Goal: Information Seeking & Learning: Find contact information

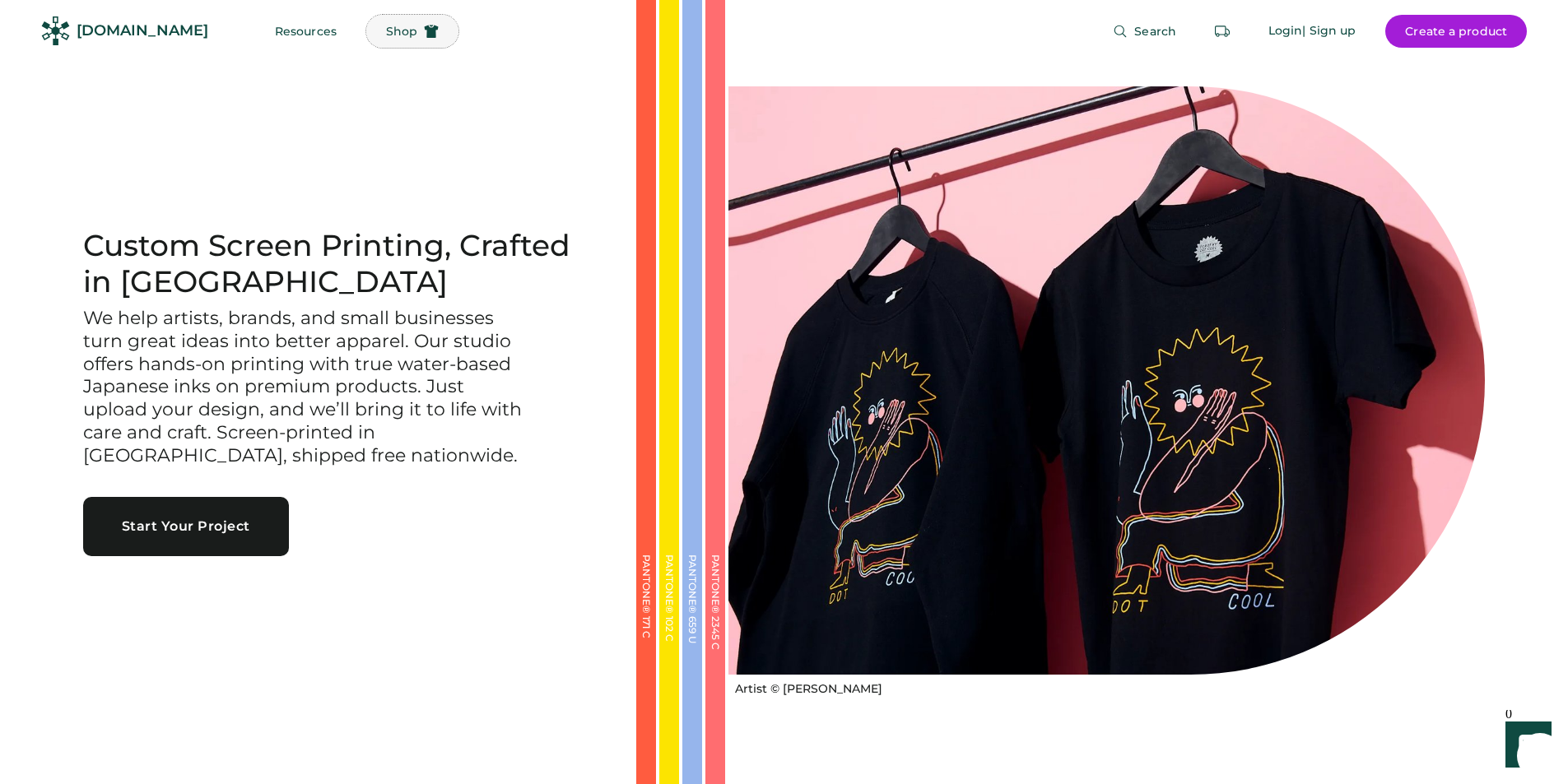
click at [386, 29] on span "Shop" at bounding box center [401, 31] width 32 height 12
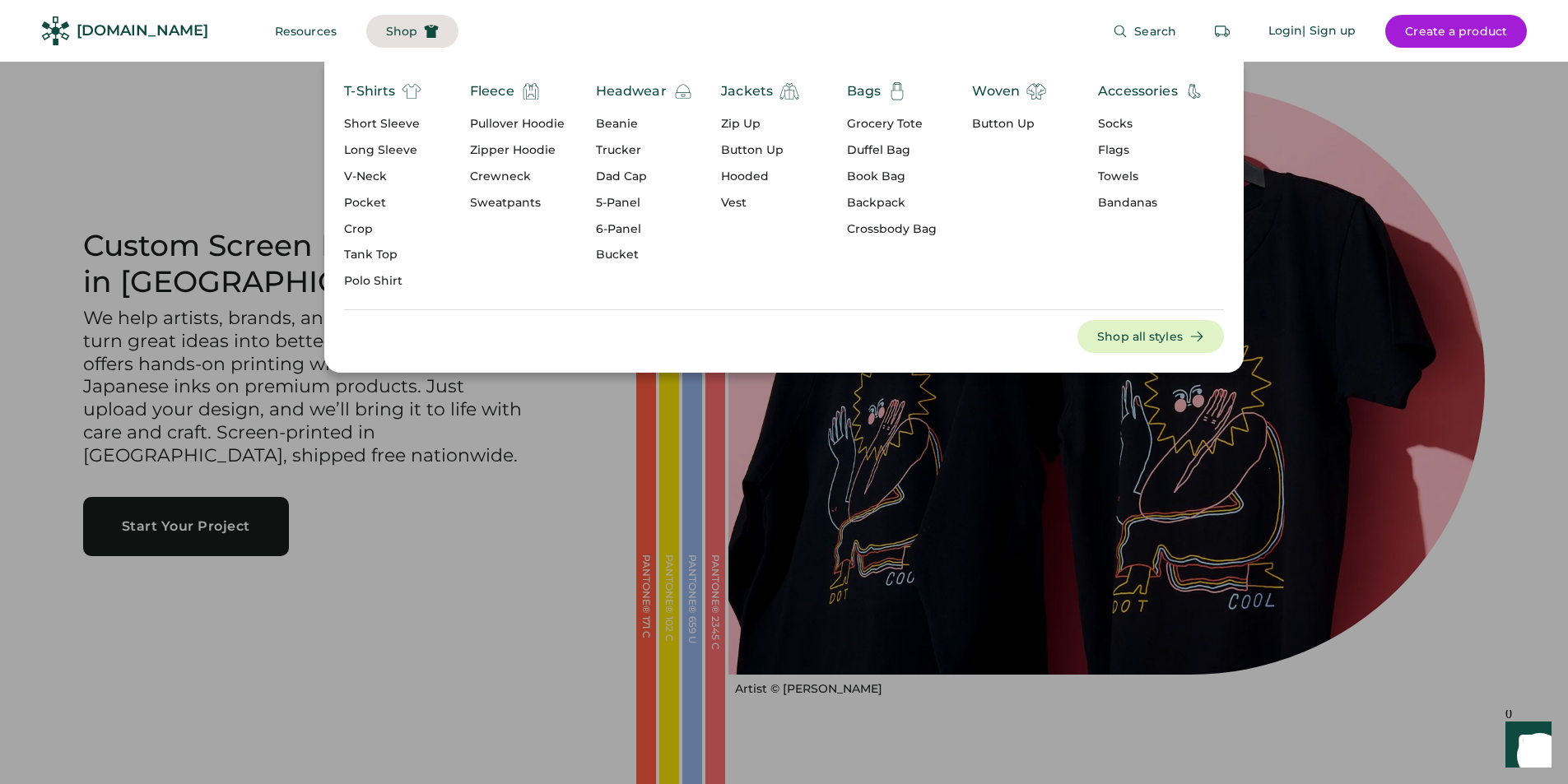
click at [656, 93] on div "Headwear" at bounding box center [631, 92] width 71 height 20
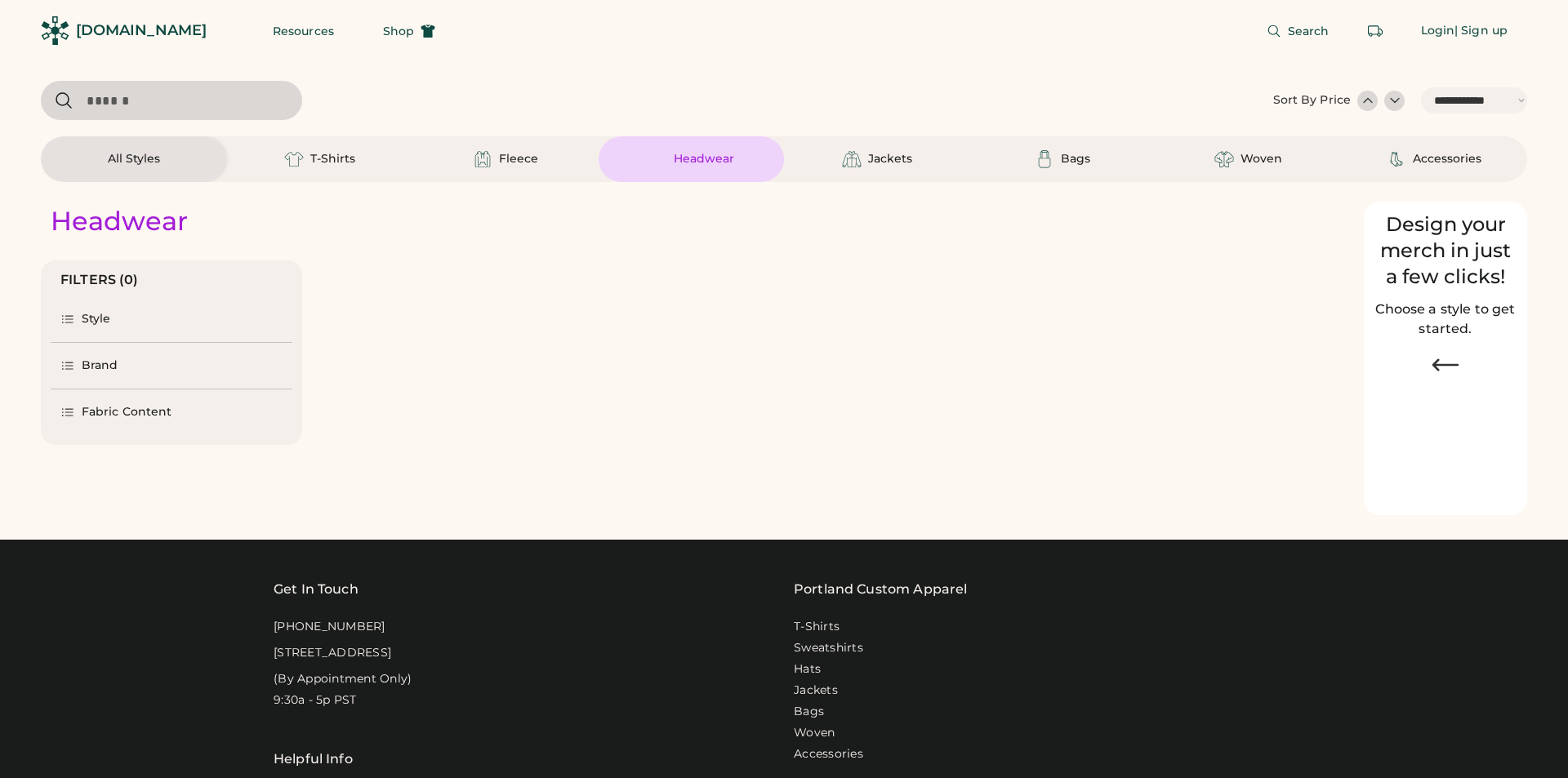
select select "*****"
select select "*"
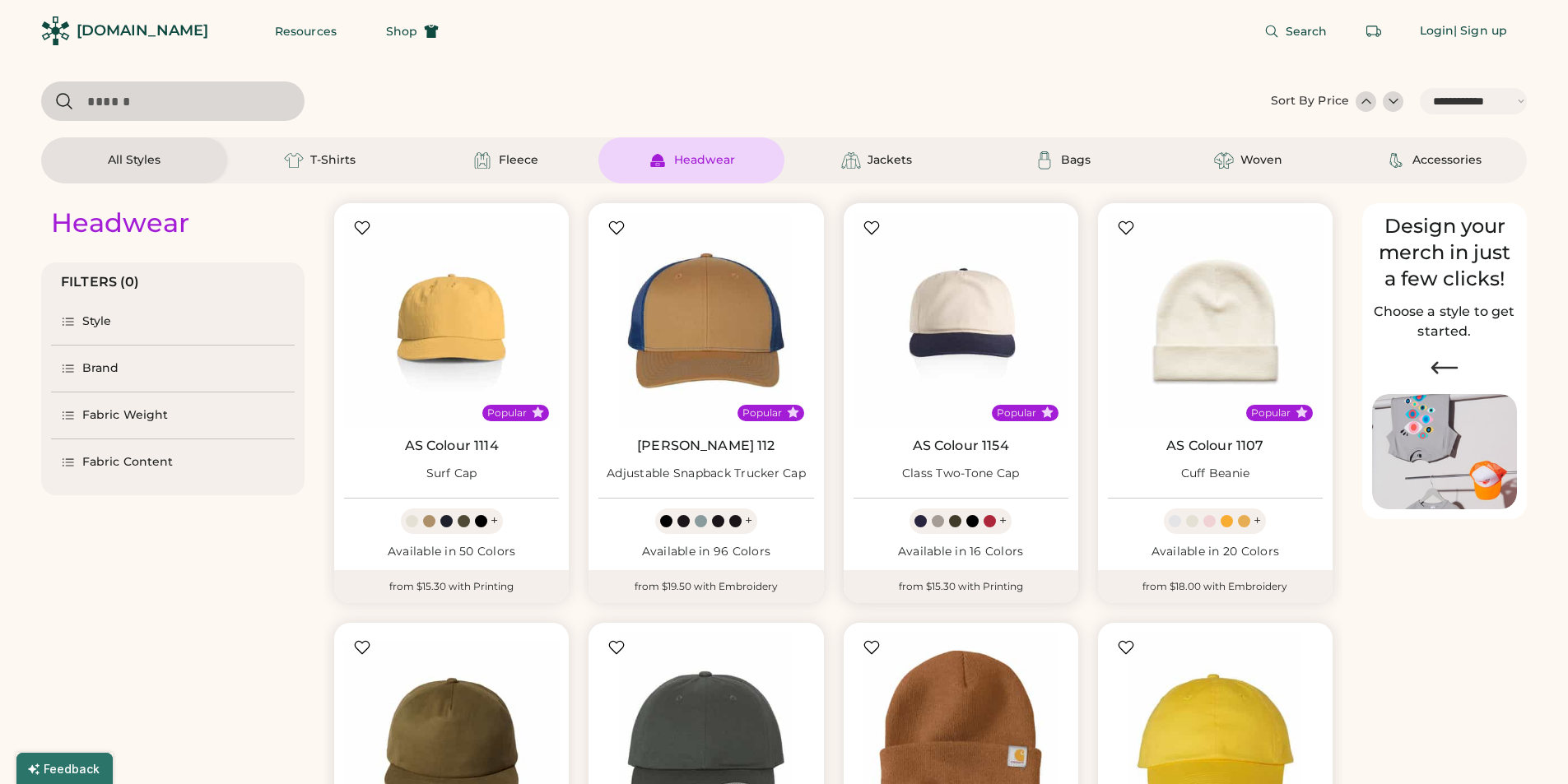
scroll to position [329, 0]
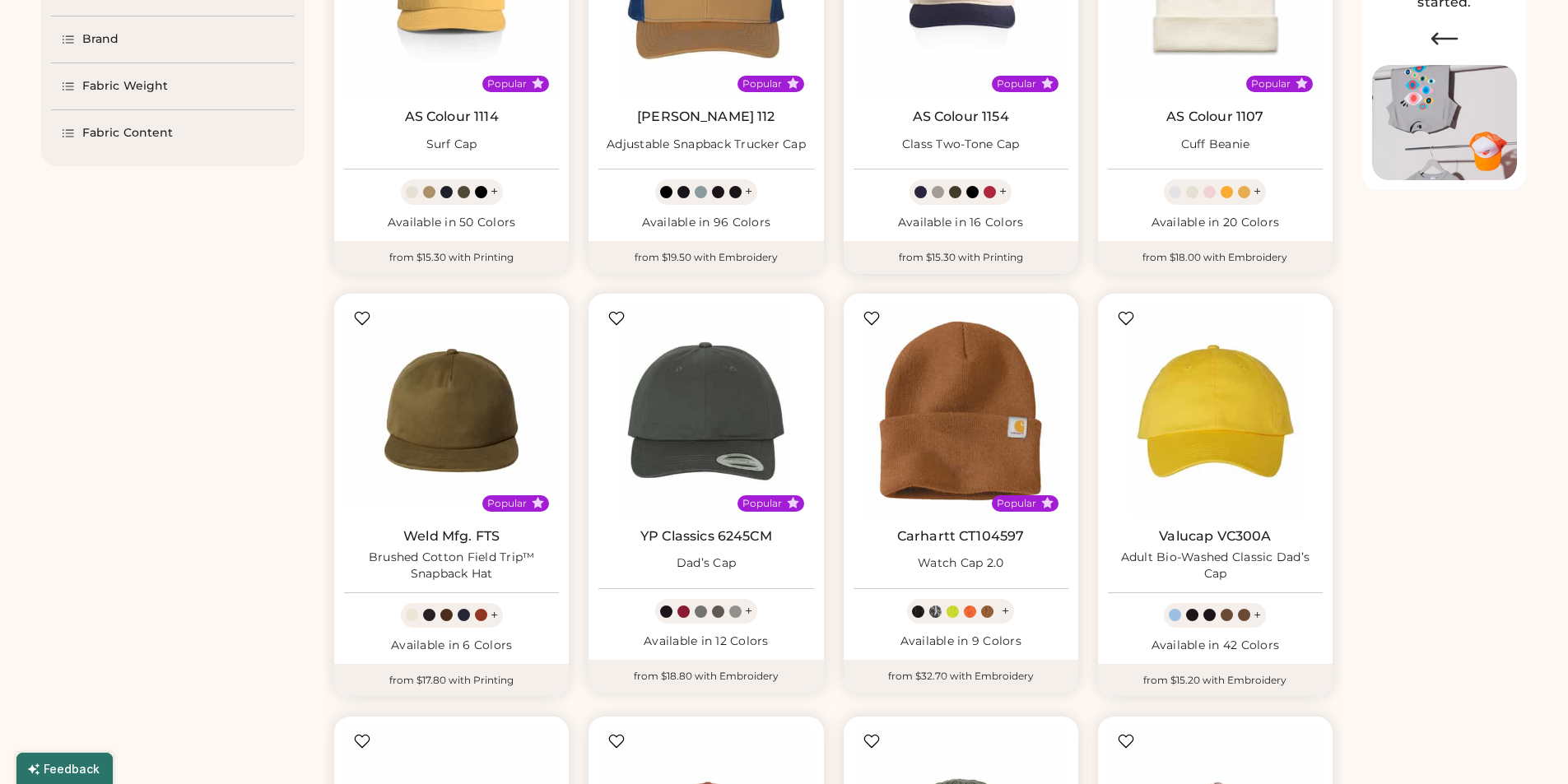
select select "*****"
select select "*"
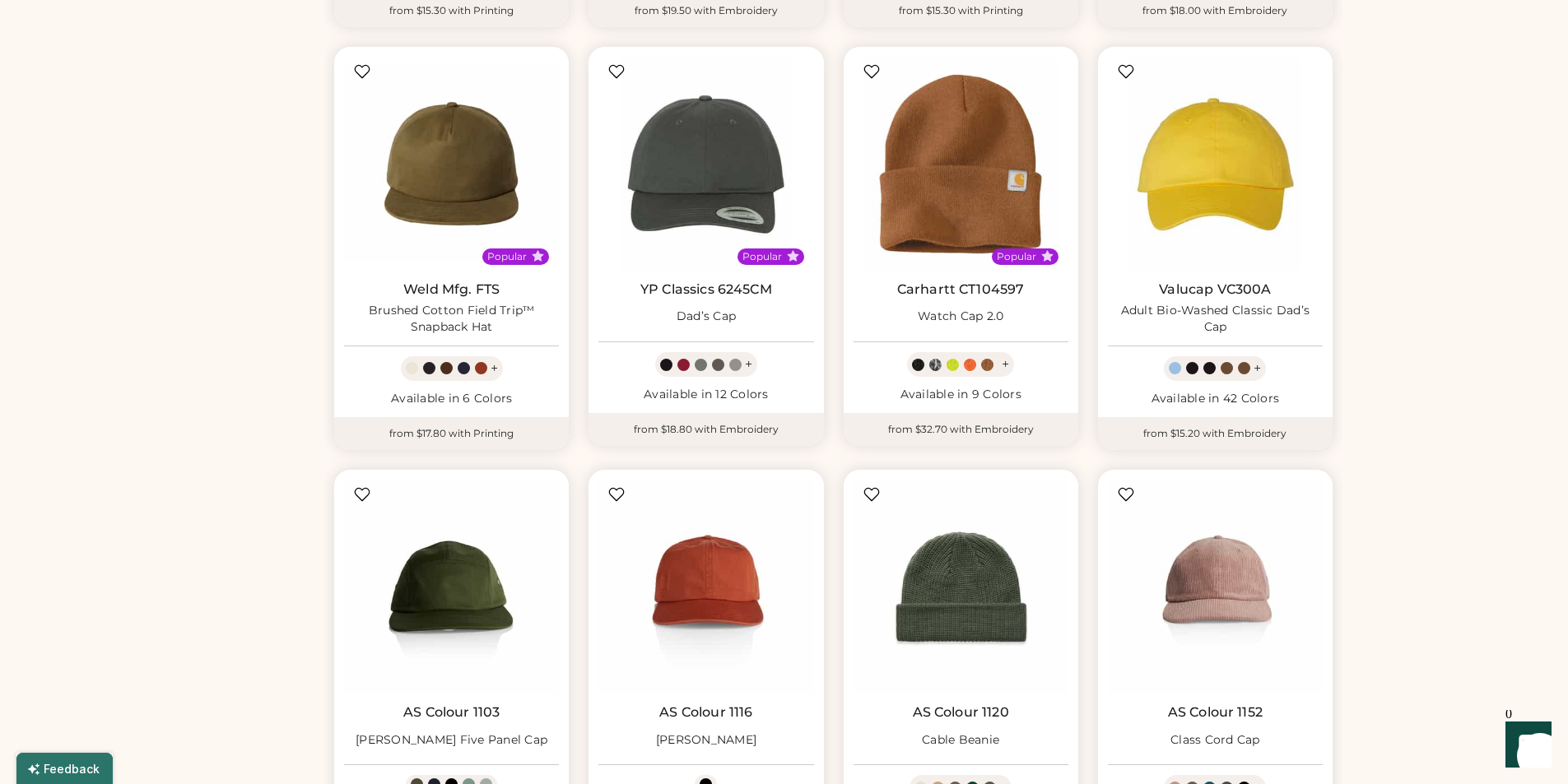
scroll to position [0, 0]
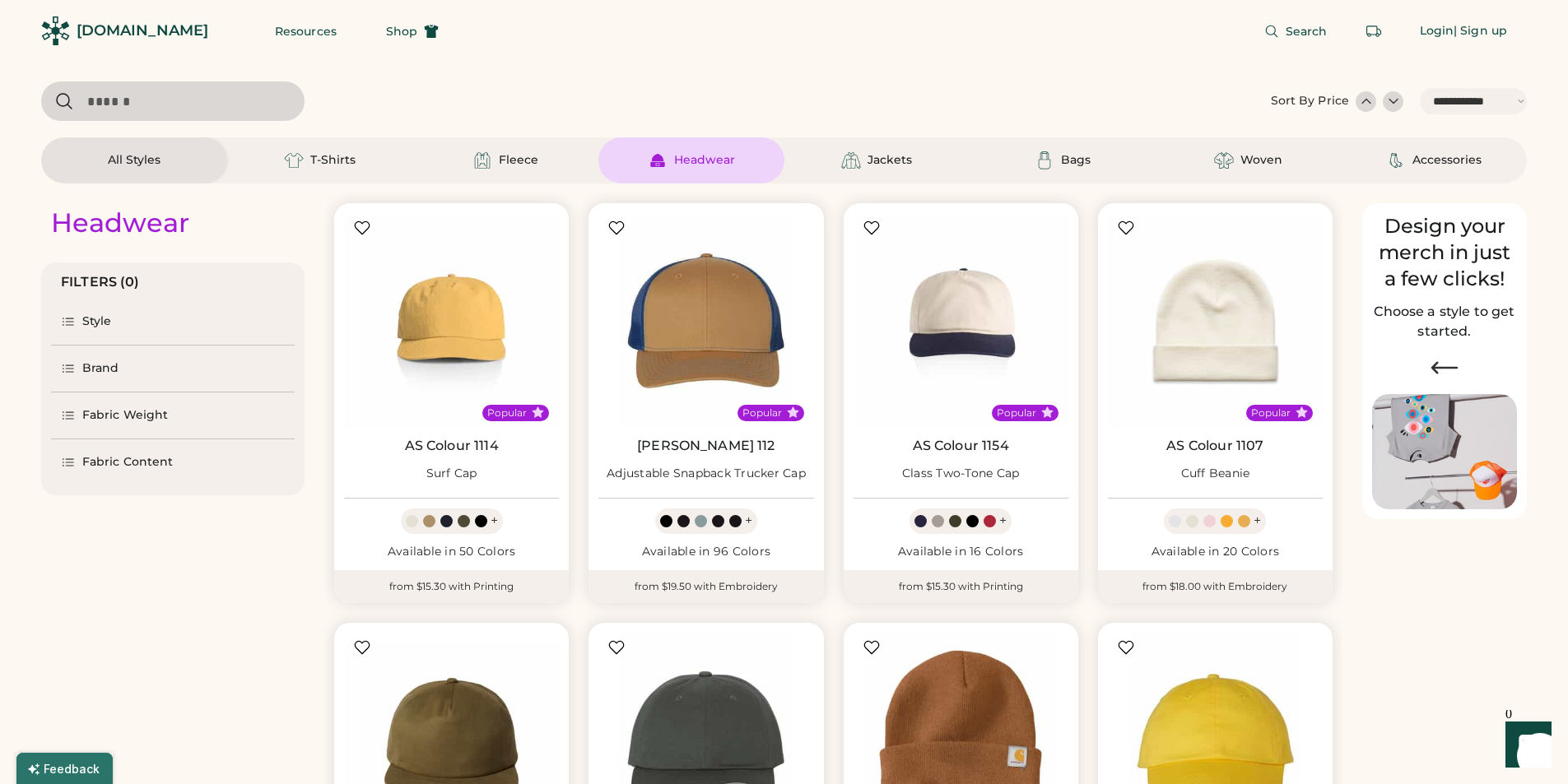
click at [82, 377] on div "Brand" at bounding box center [173, 368] width 244 height 46
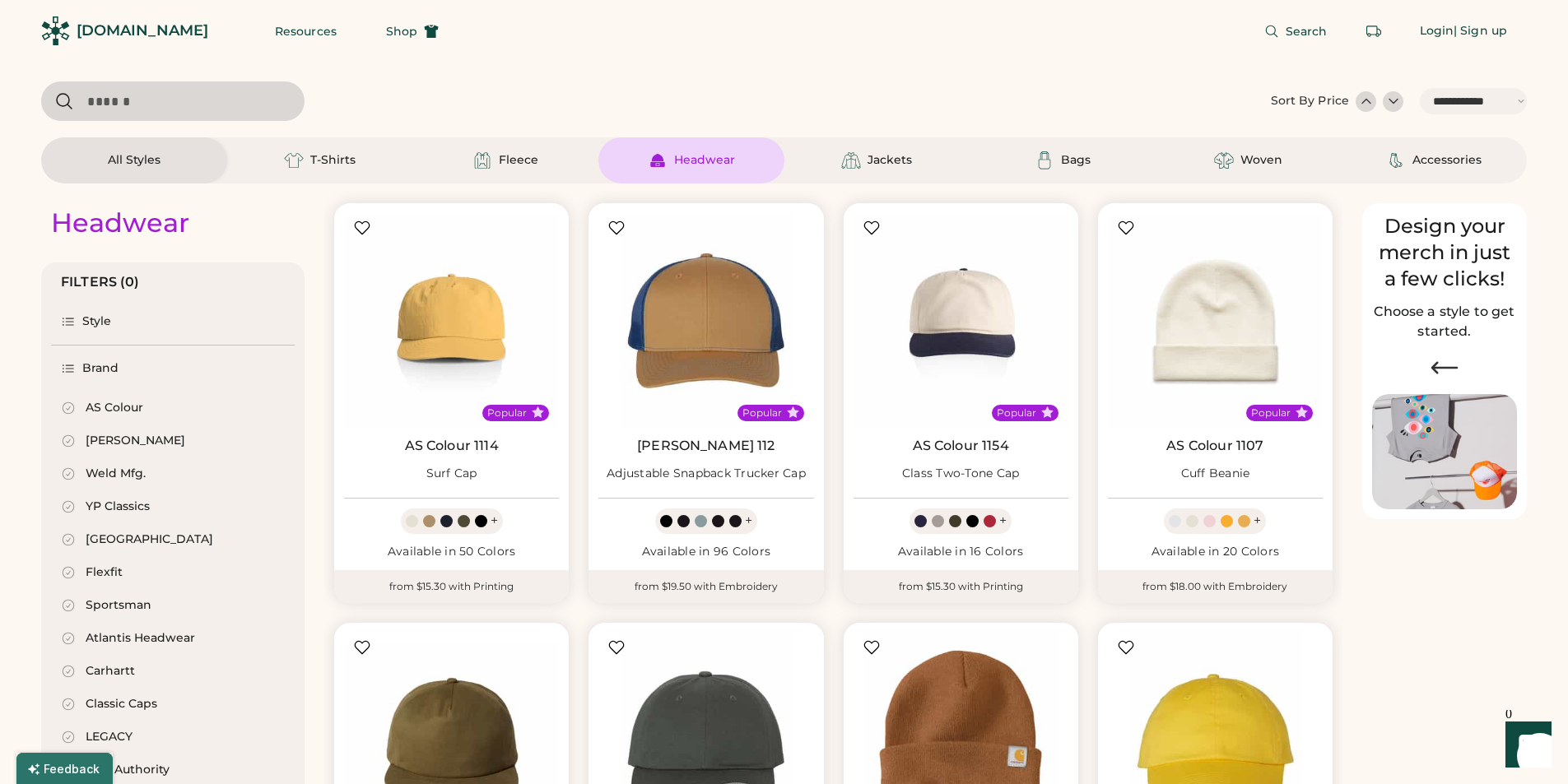
click at [98, 370] on div "Brand" at bounding box center [100, 368] width 37 height 16
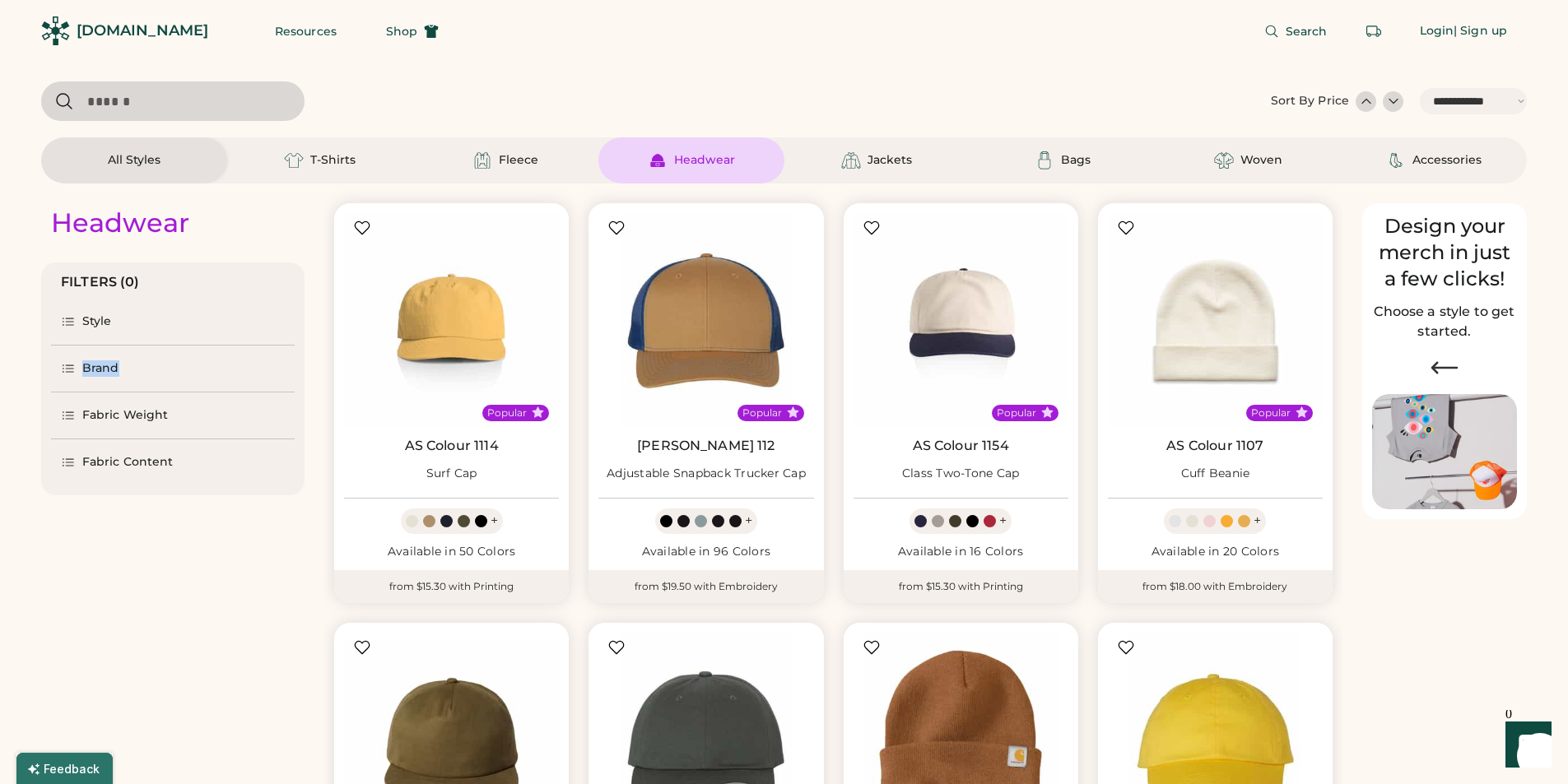
click at [98, 370] on div "Brand" at bounding box center [100, 368] width 37 height 16
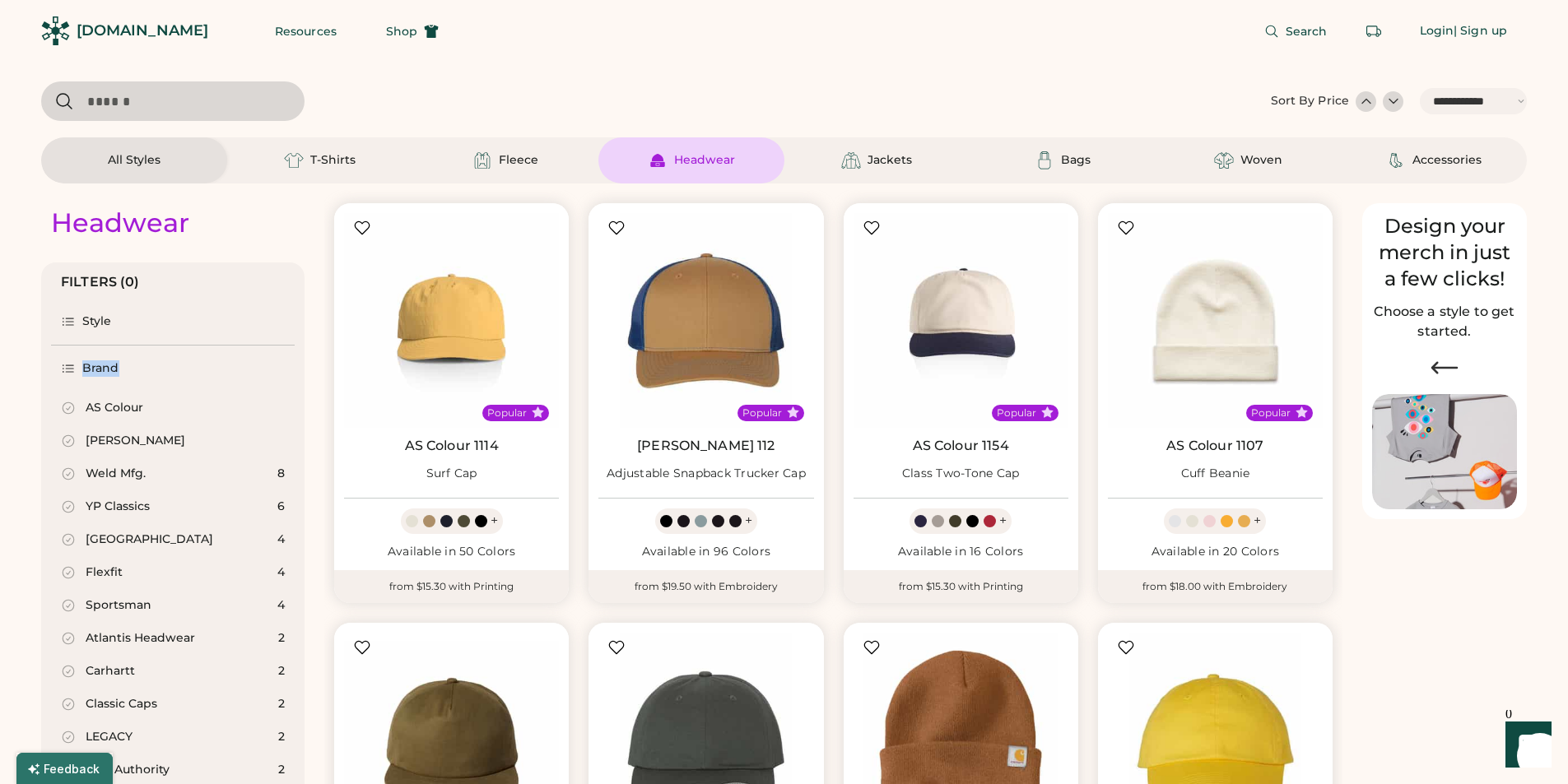
scroll to position [329, 0]
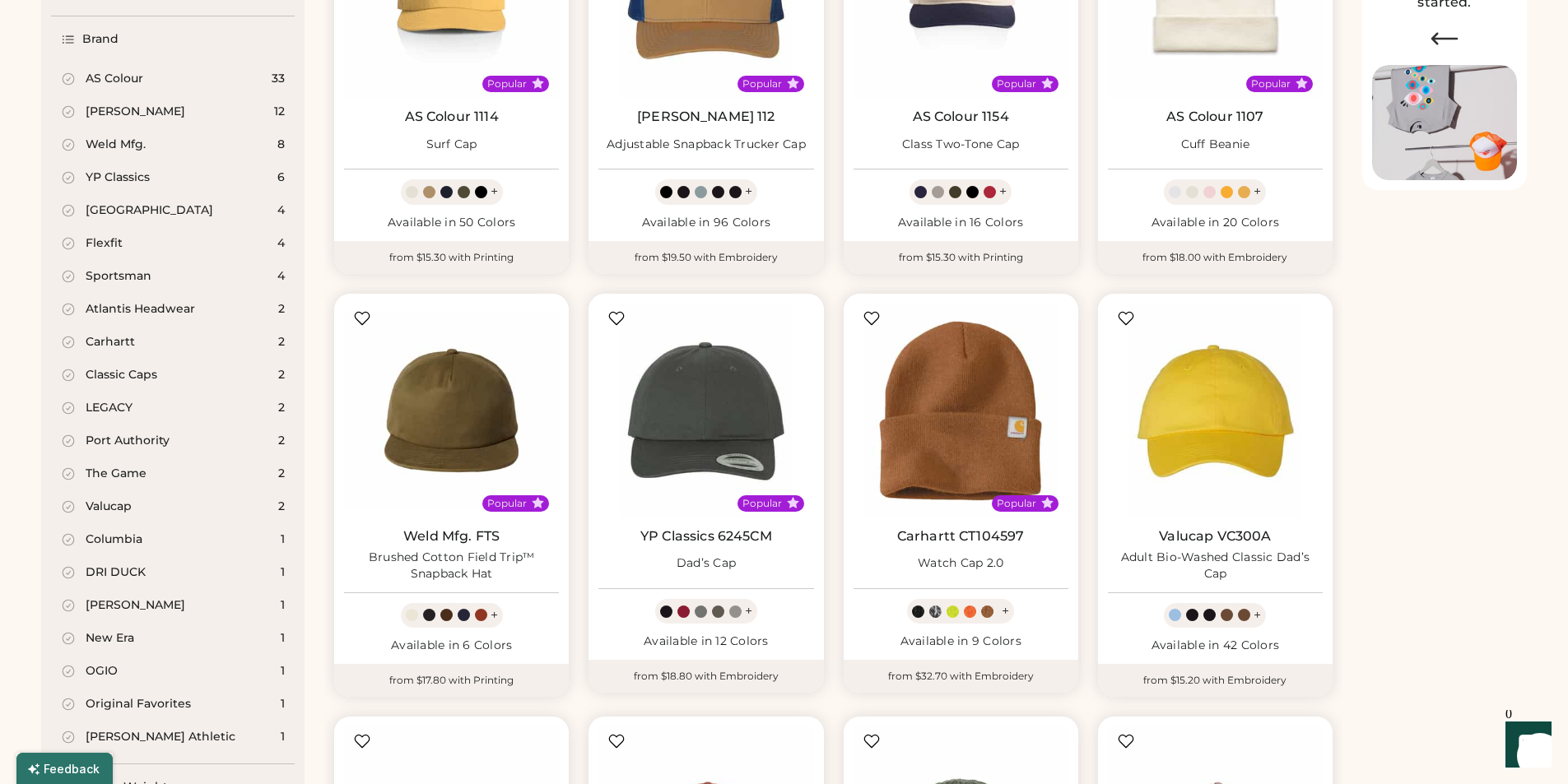
click at [106, 311] on div "Atlantis Headwear" at bounding box center [140, 310] width 110 height 16
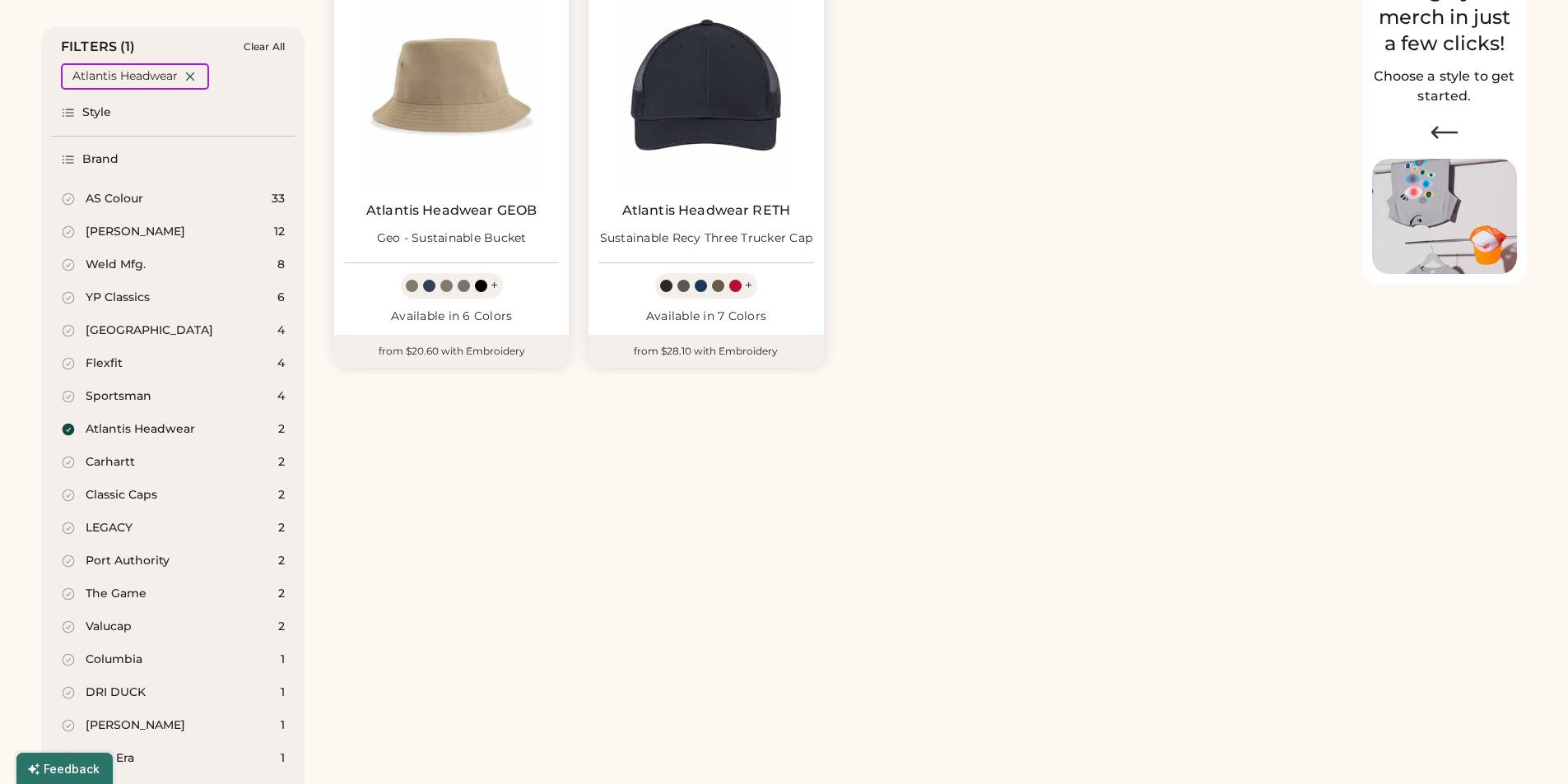
scroll to position [109, 0]
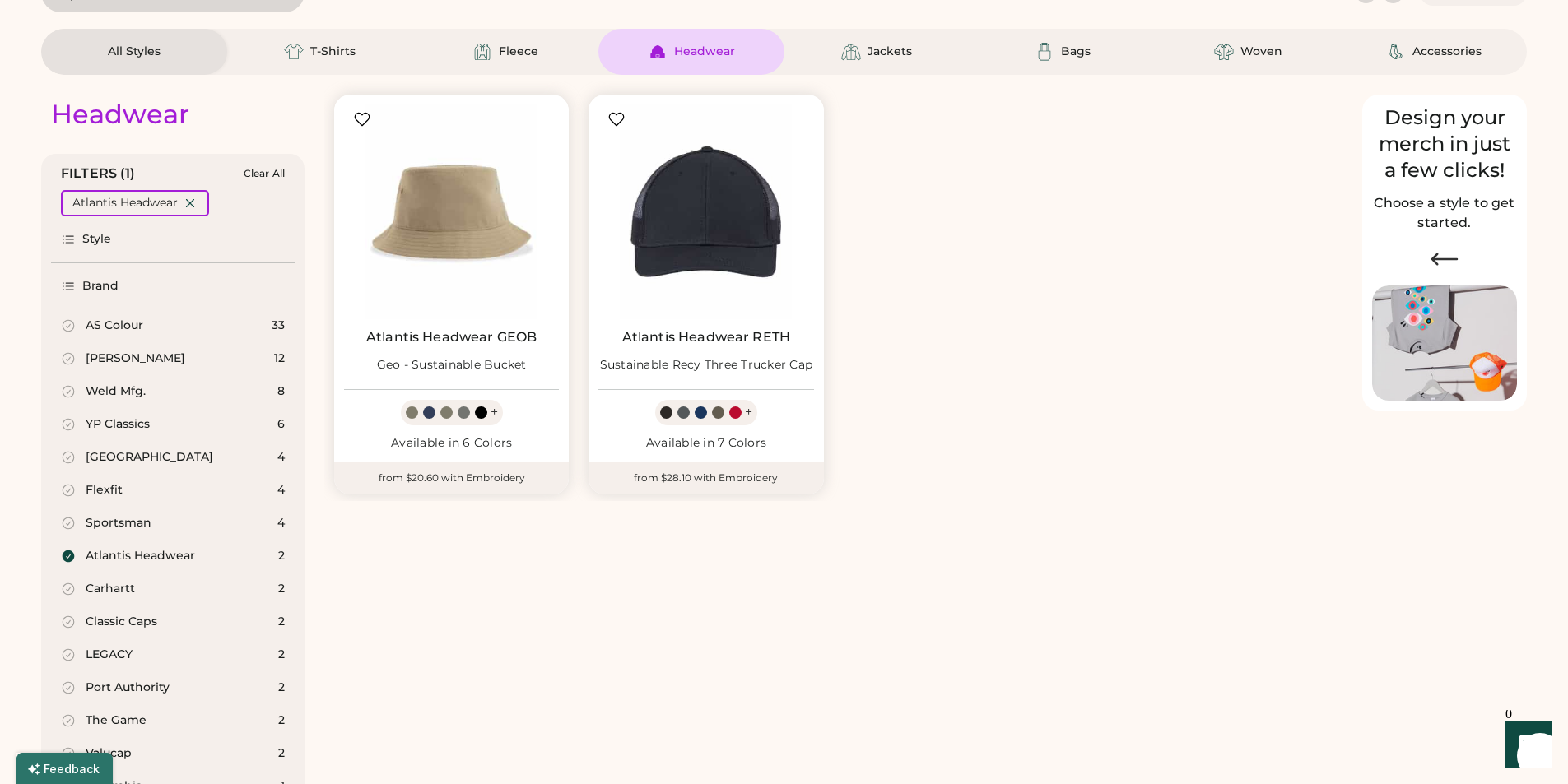
click at [1141, 588] on div "Headwear FILTERS (1) Clear All Atlantis Headwear Style Brand AS Colour 33 Richa…" at bounding box center [784, 571] width 1485 height 993
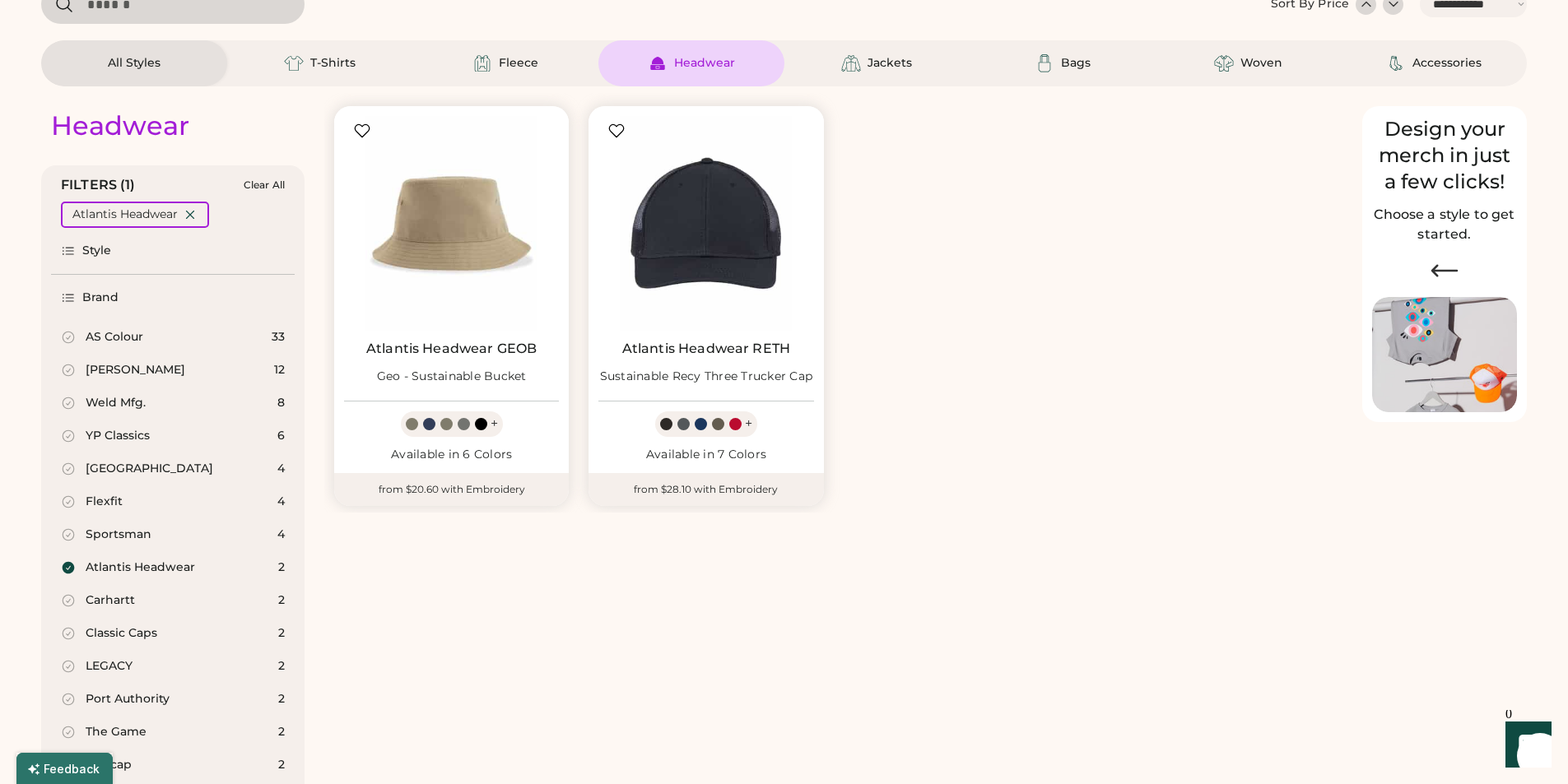
scroll to position [0, 0]
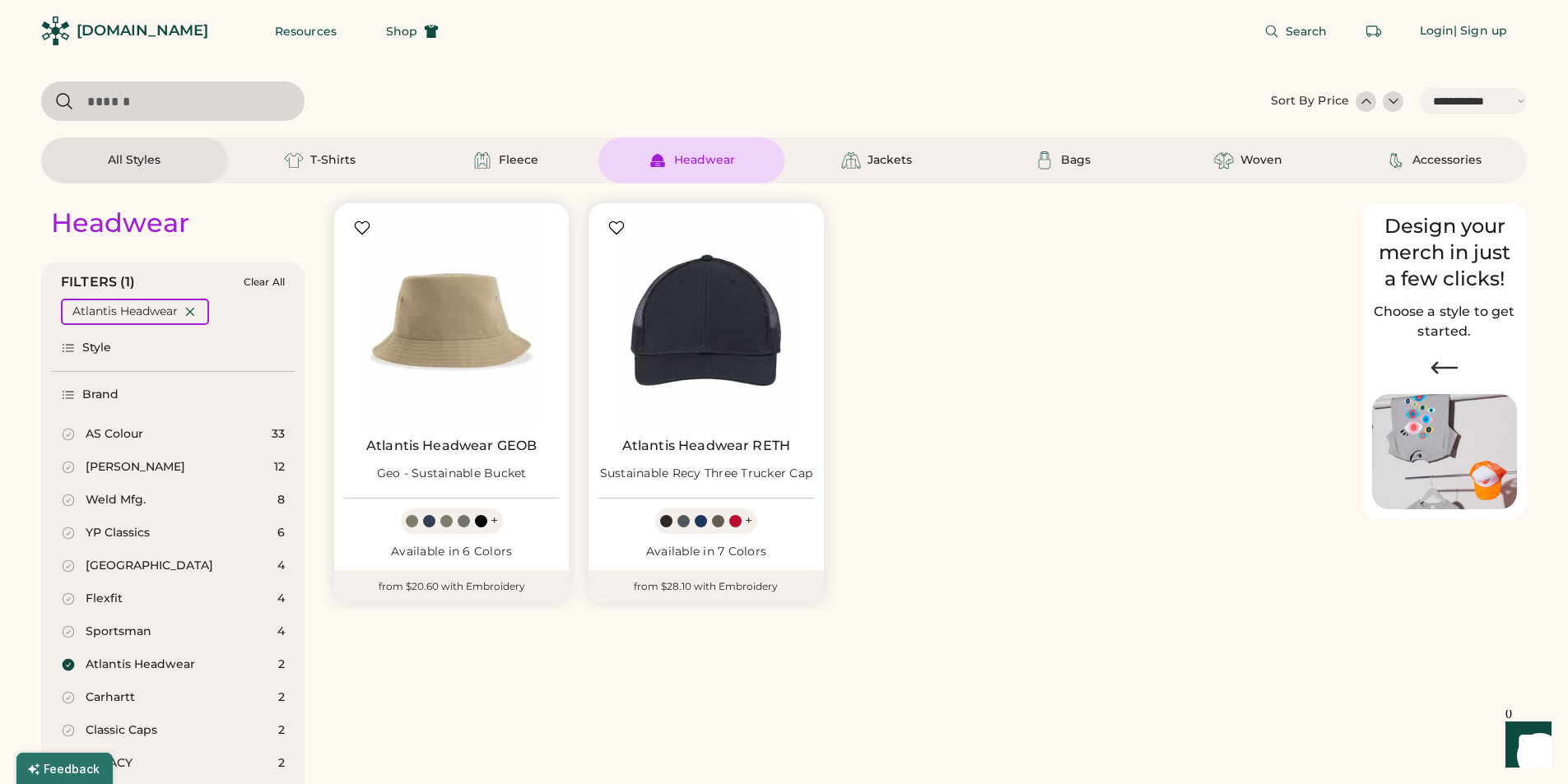
click at [113, 36] on div "[DOMAIN_NAME]" at bounding box center [142, 31] width 131 height 21
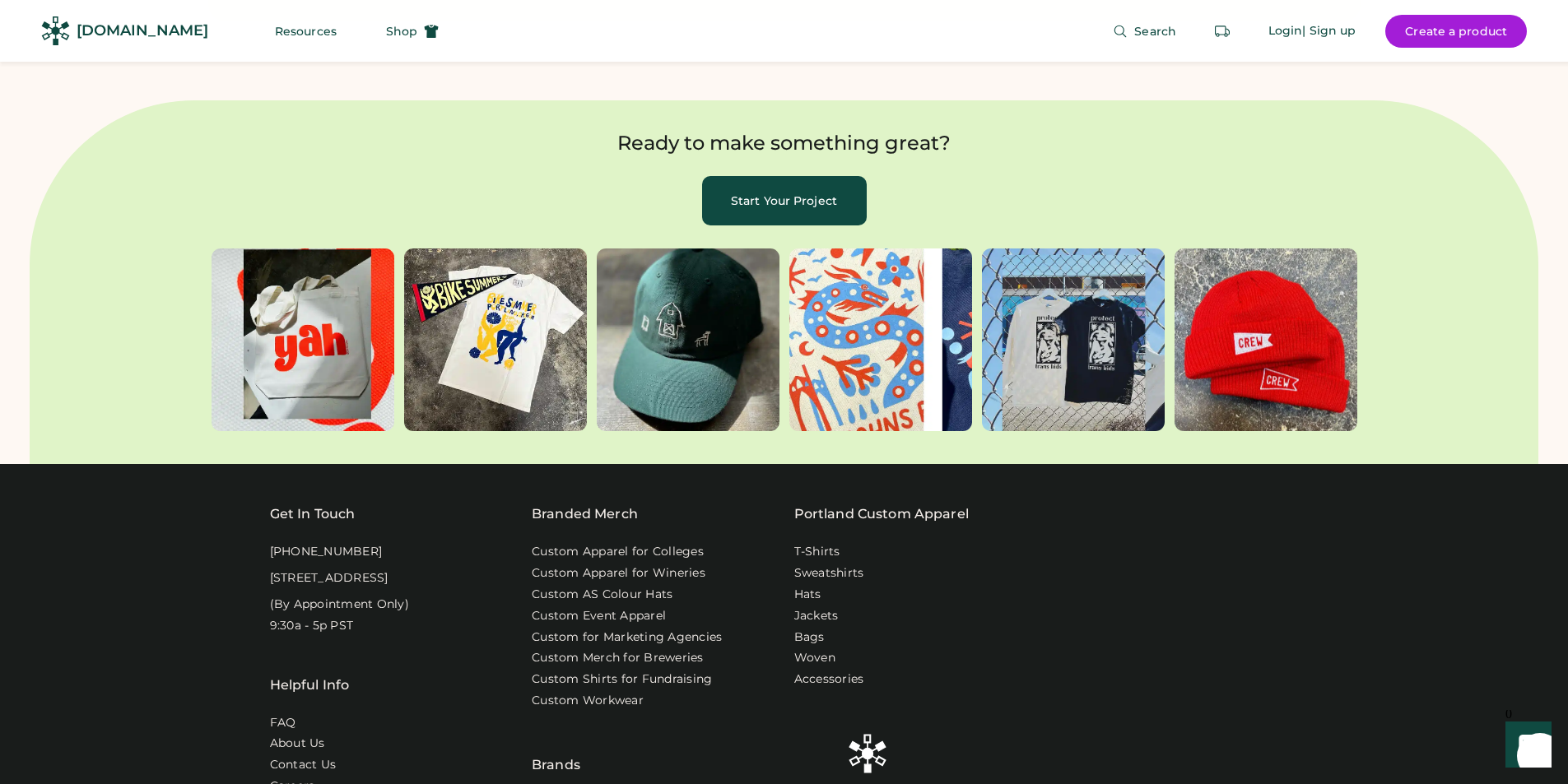
scroll to position [4979, 0]
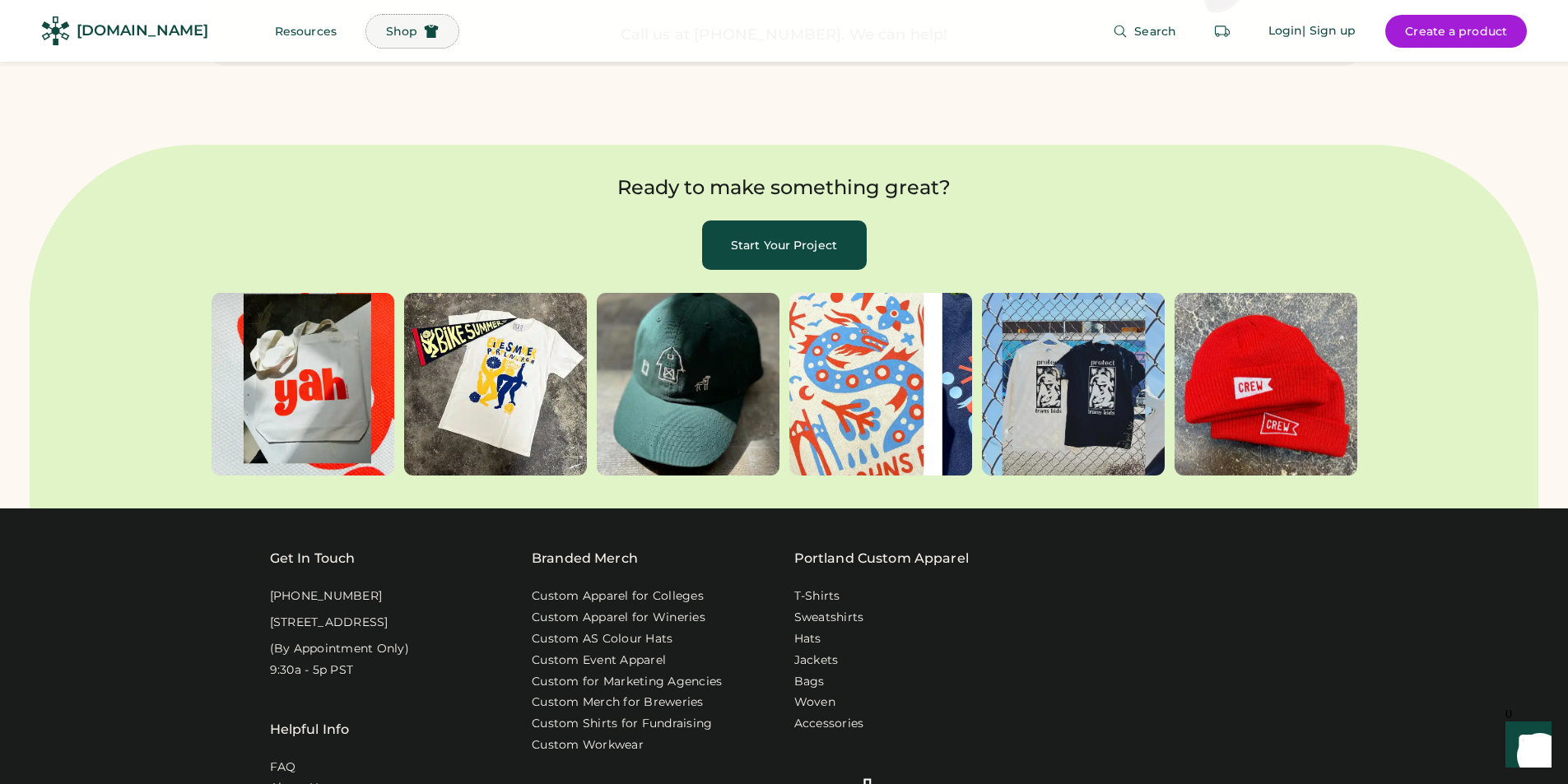
click at [386, 29] on span "Shop" at bounding box center [401, 31] width 32 height 12
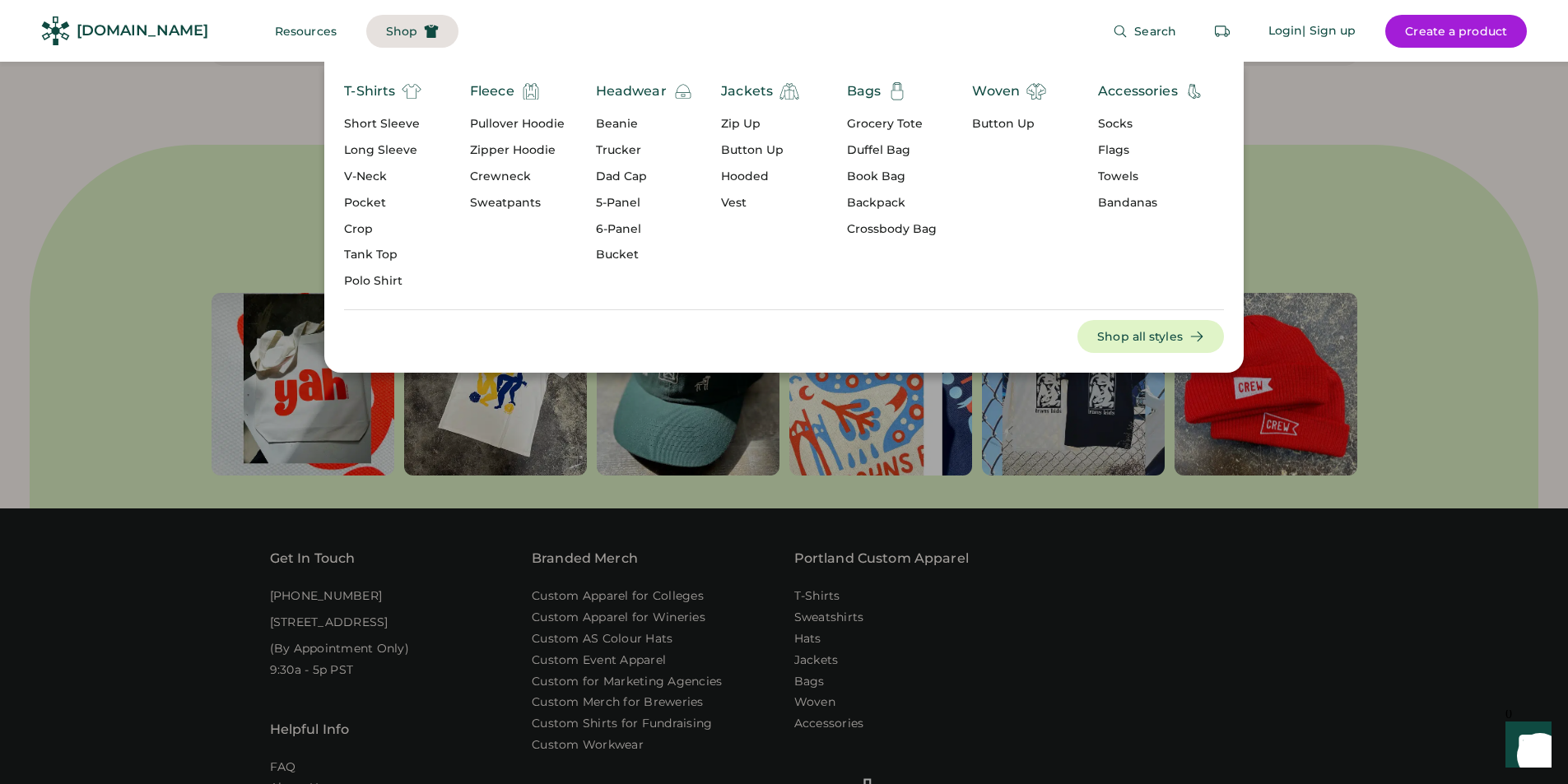
click at [662, 90] on div "Headwear" at bounding box center [631, 92] width 71 height 20
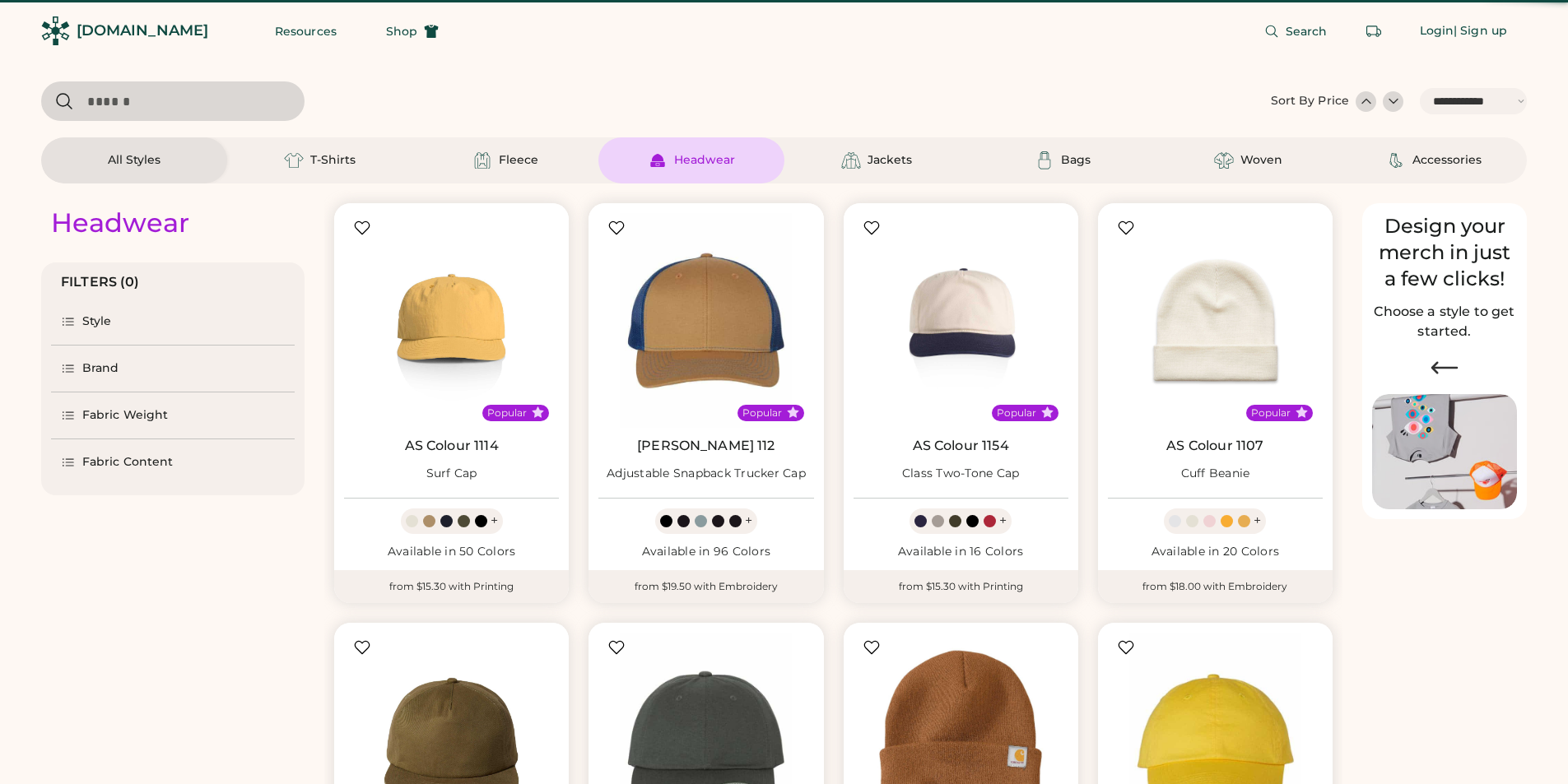
select select "*****"
select select "*"
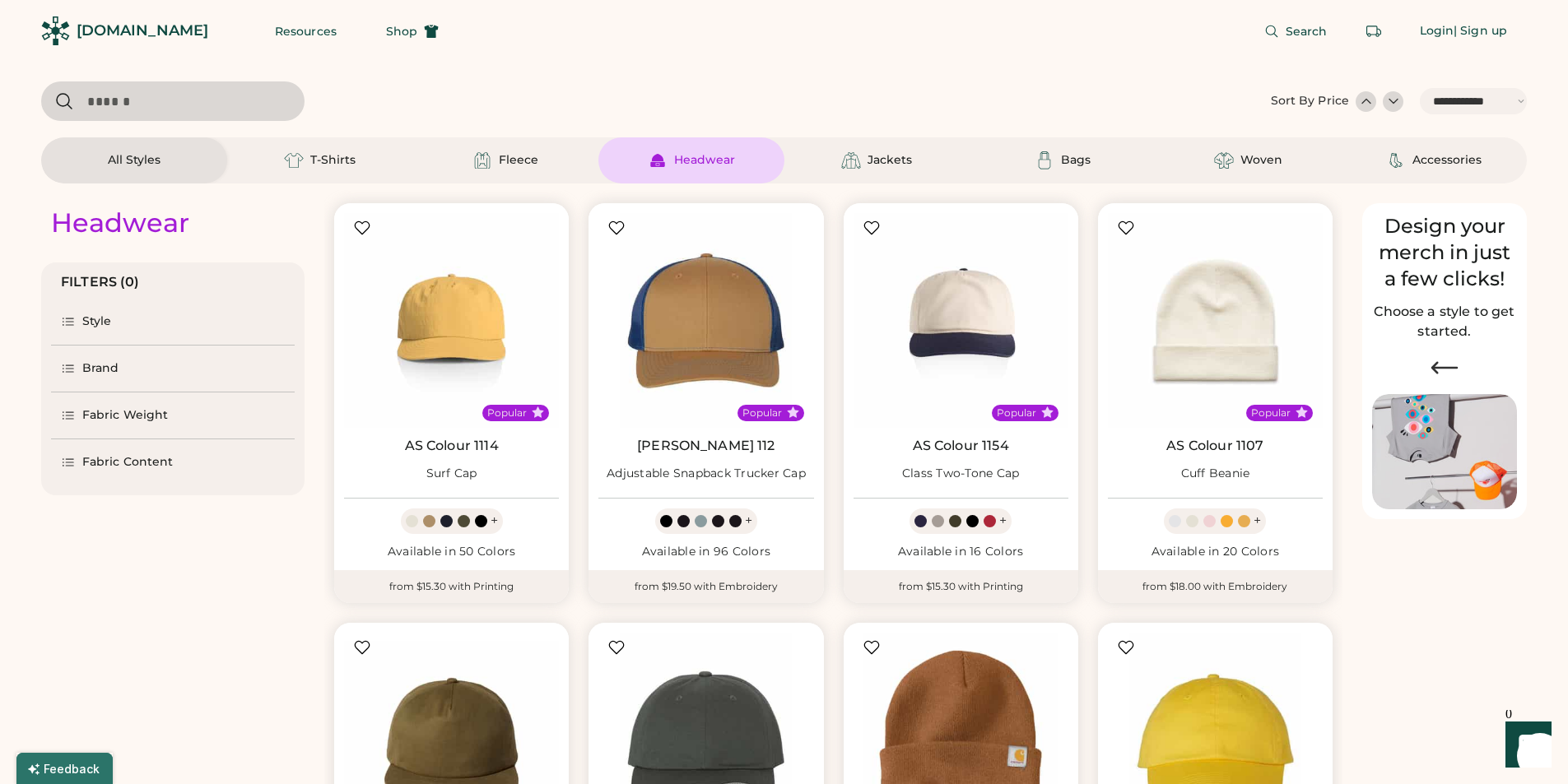
click at [118, 370] on div "Brand" at bounding box center [100, 368] width 37 height 16
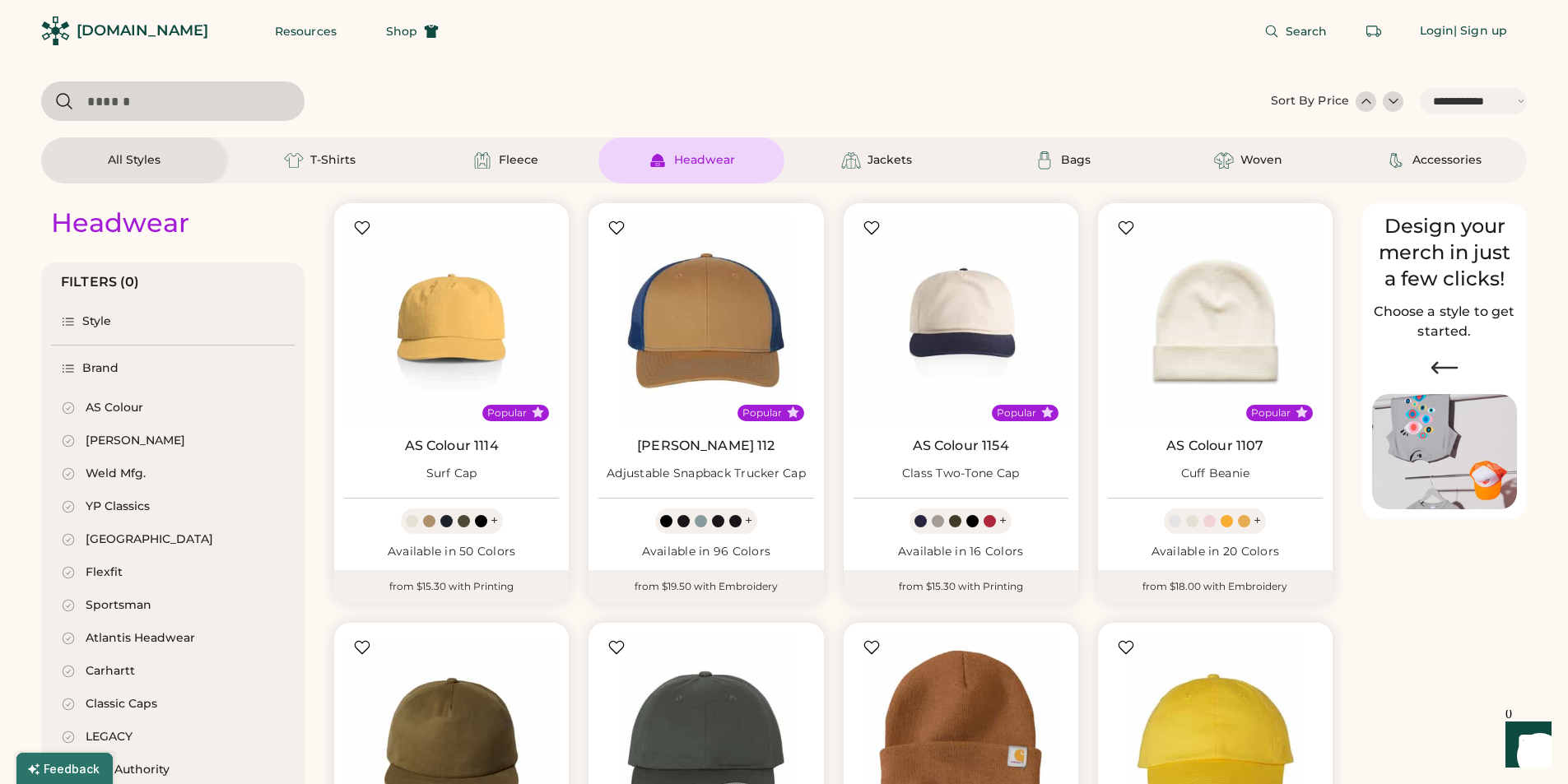
scroll to position [82, 0]
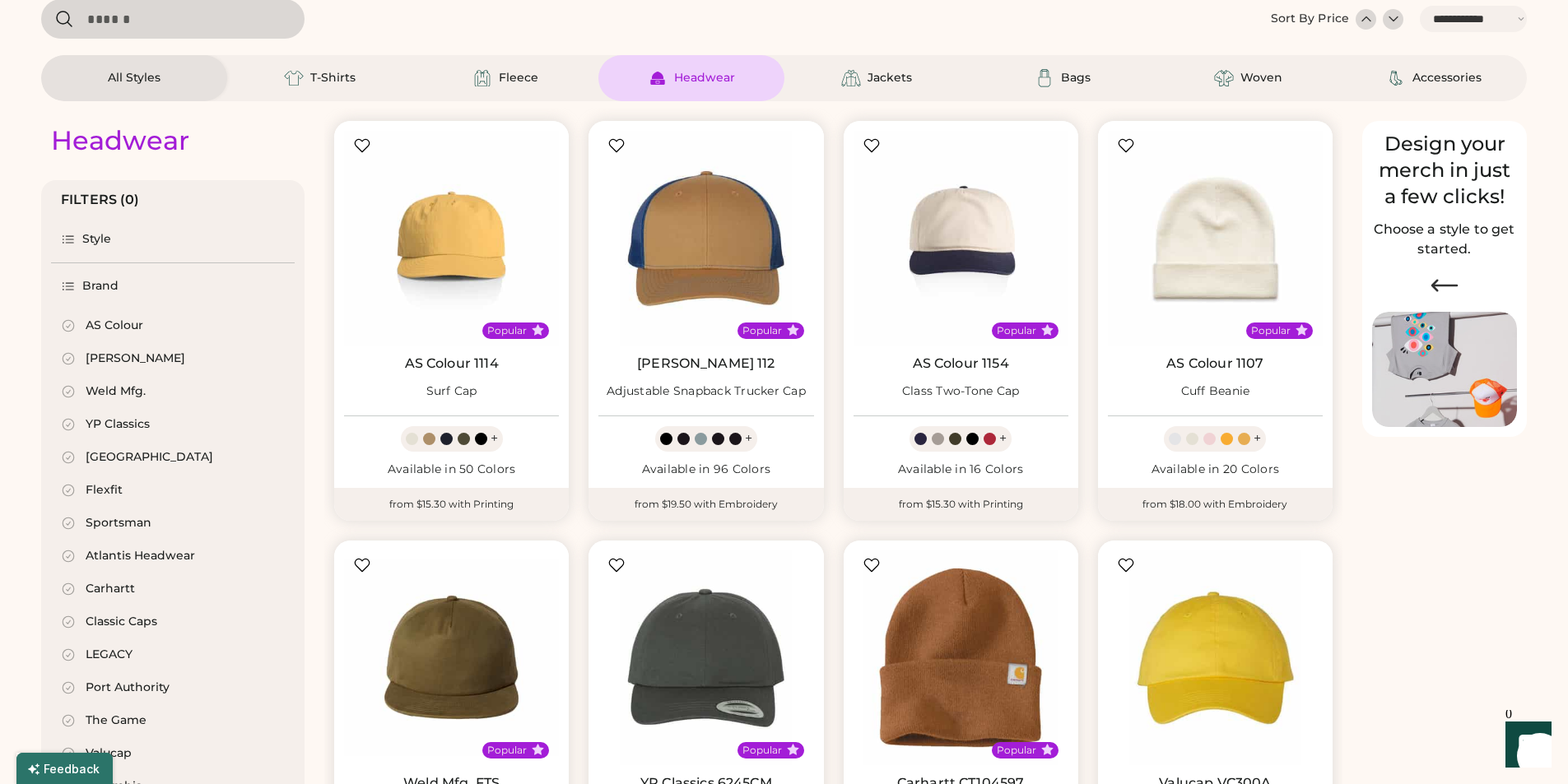
select select "*****"
select select "*"
click at [167, 561] on div "Atlantis Headwear" at bounding box center [140, 556] width 110 height 16
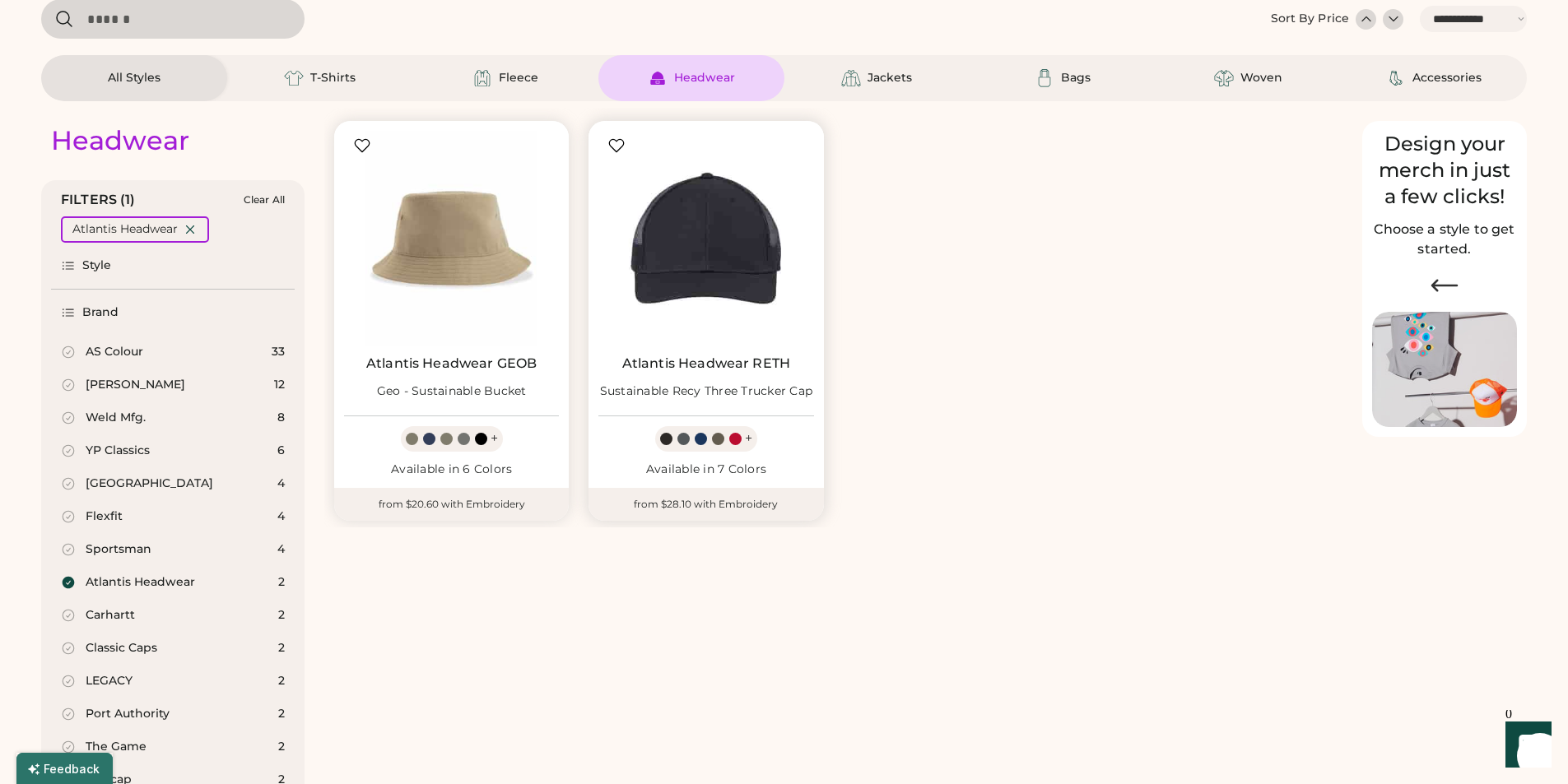
click at [742, 266] on img at bounding box center [706, 238] width 215 height 215
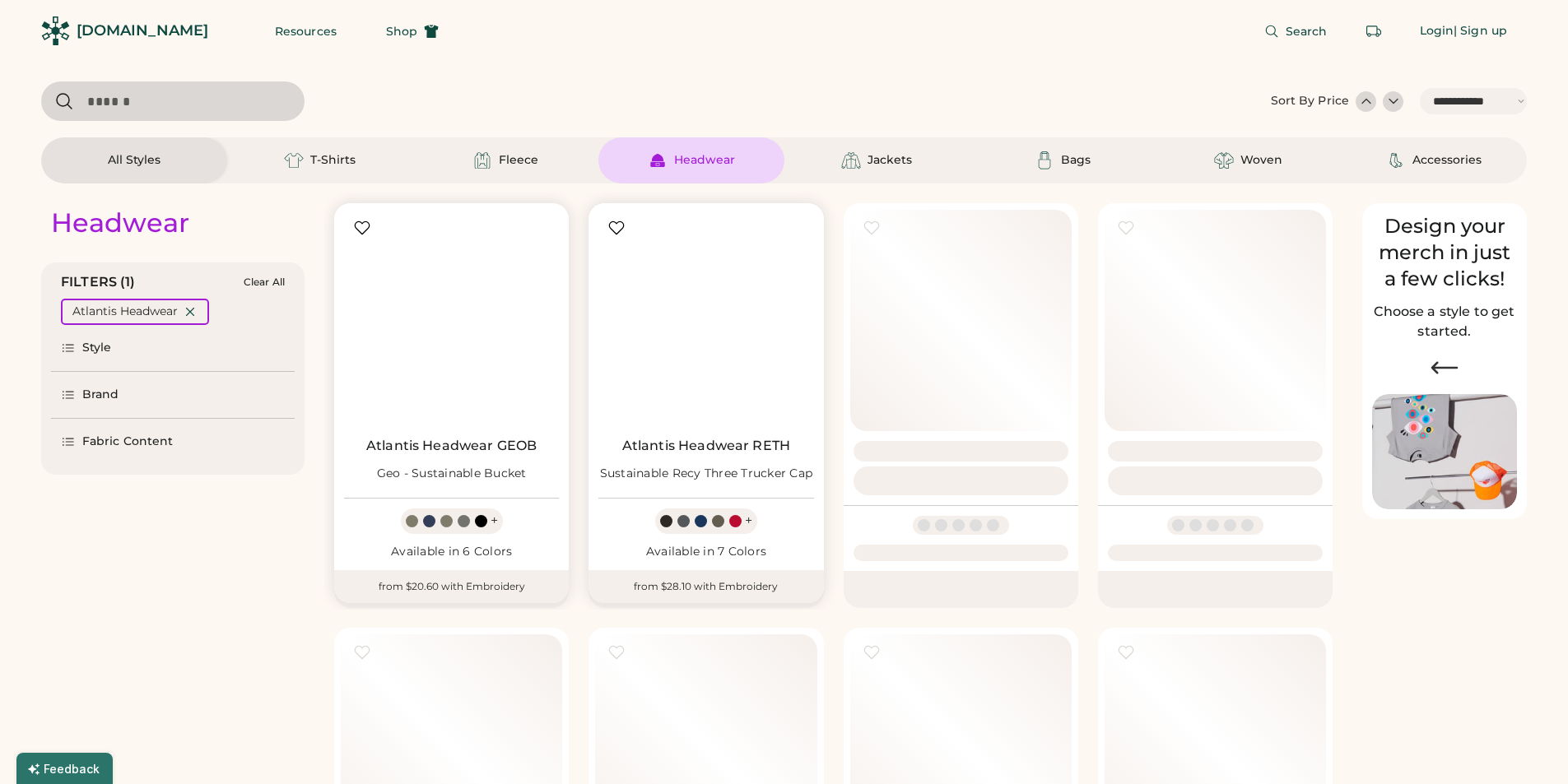
select select "*****"
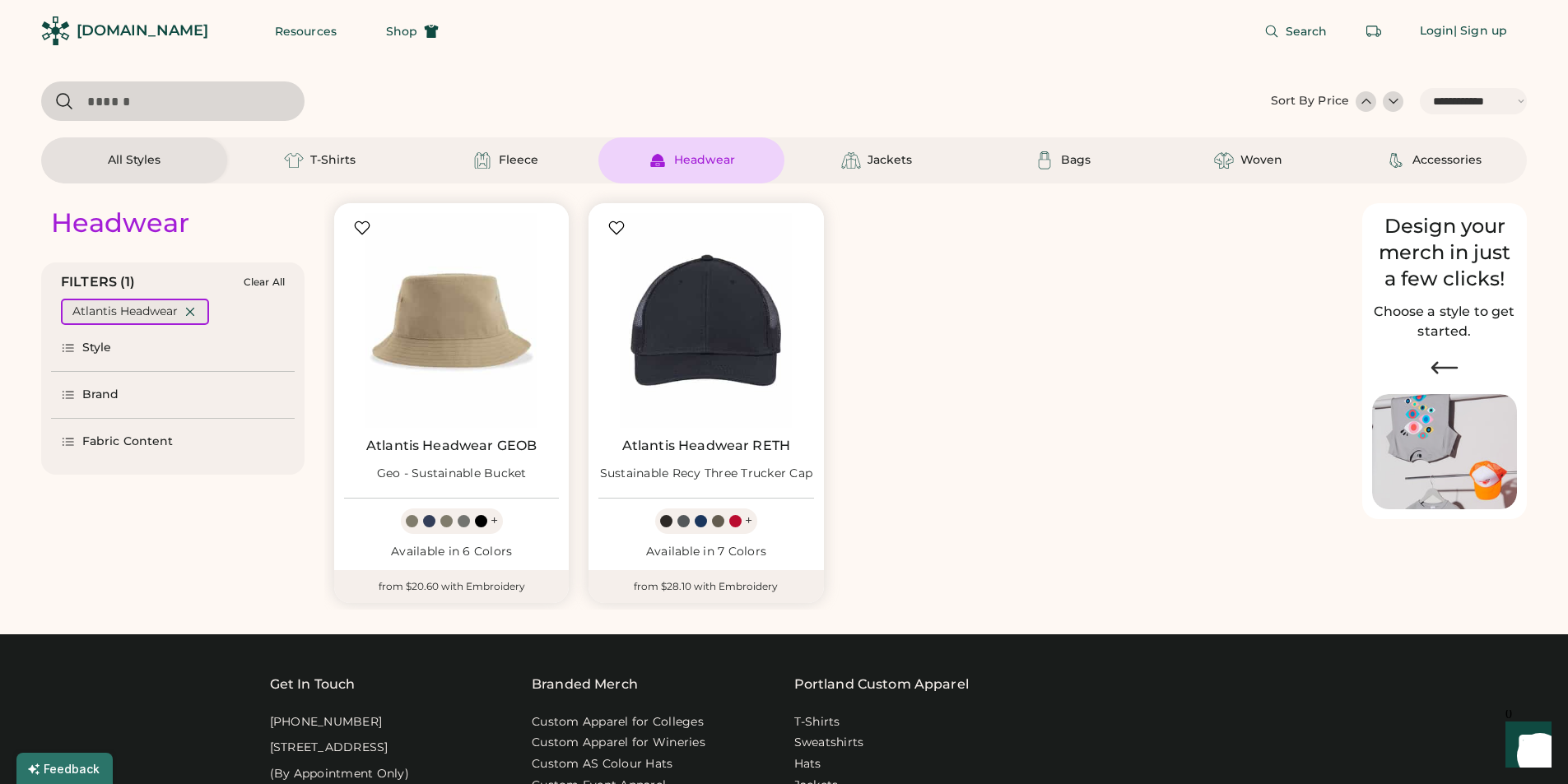
click at [193, 311] on icon at bounding box center [190, 311] width 14 height 14
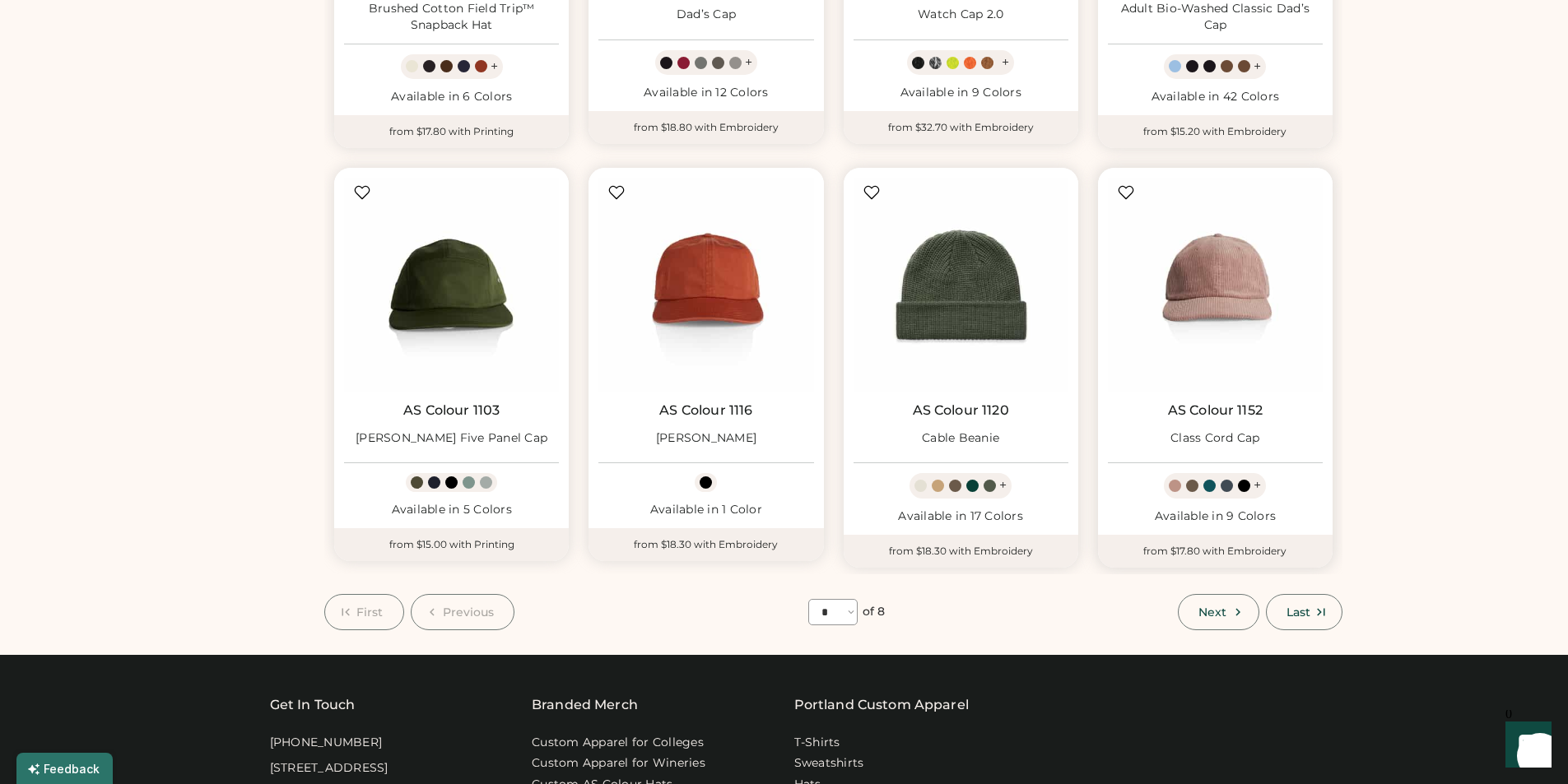
scroll to position [987, 0]
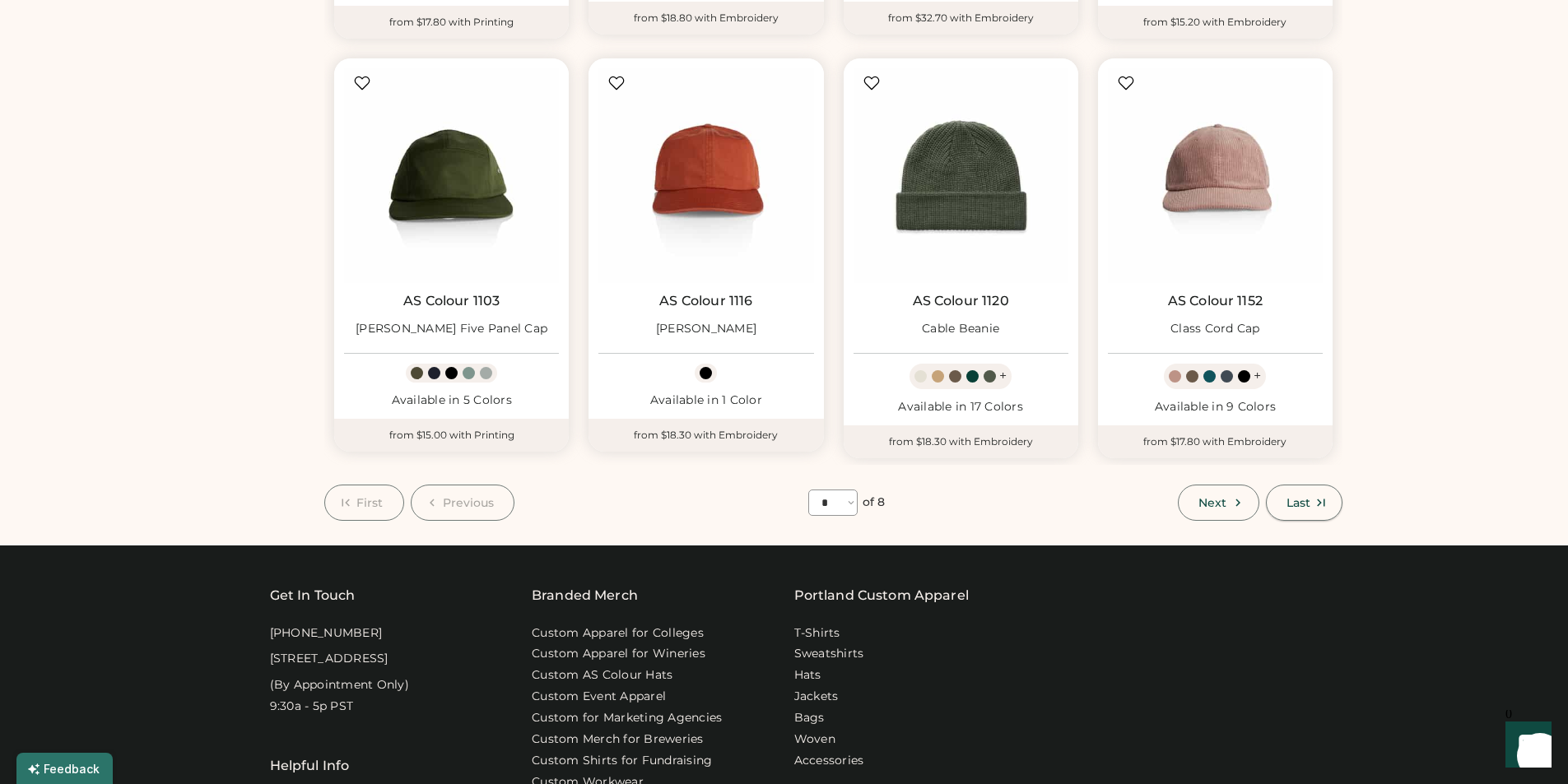
click at [1321, 508] on icon at bounding box center [1320, 502] width 14 height 14
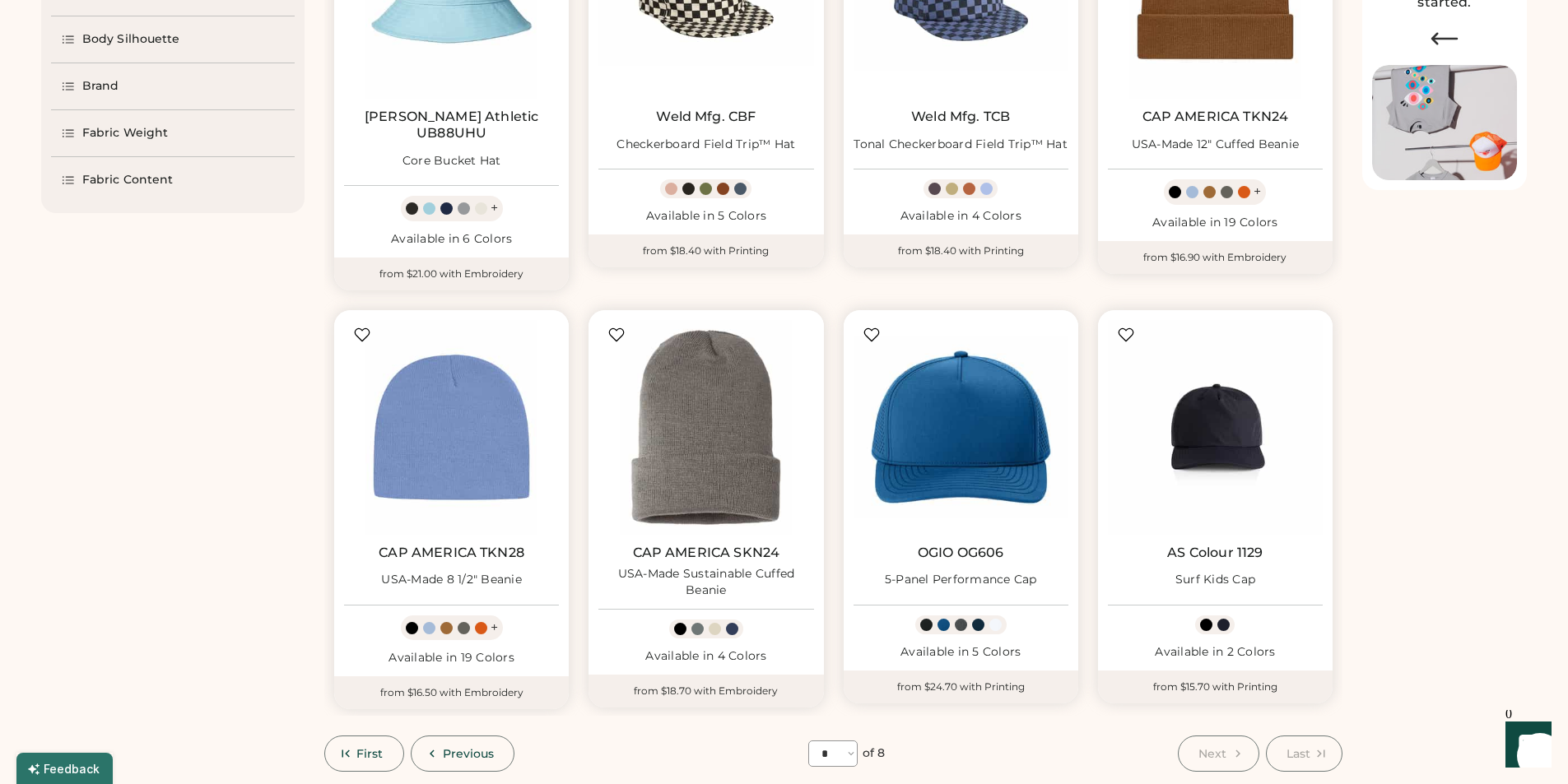
scroll to position [576, 0]
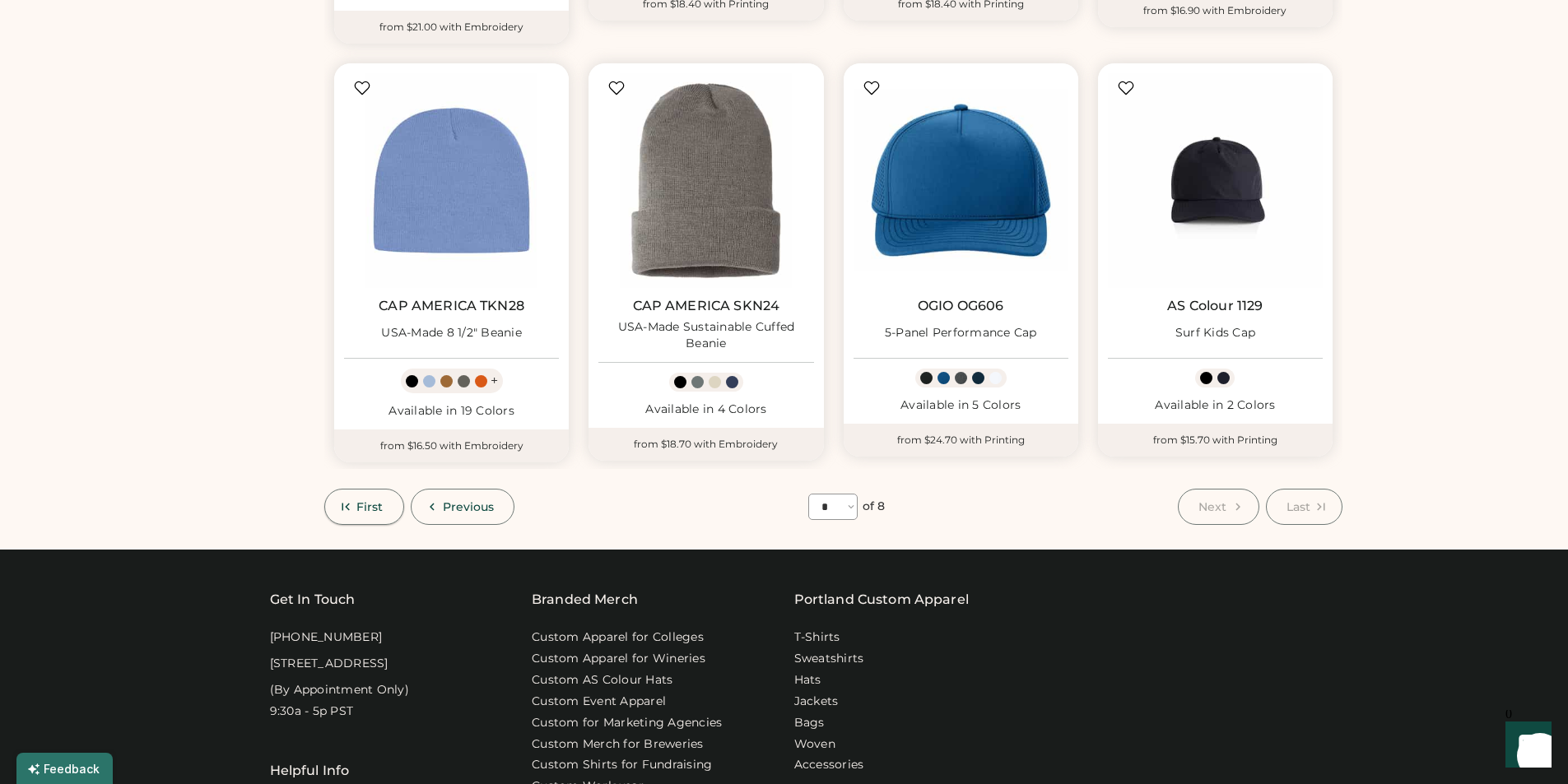
click at [356, 501] on span "First" at bounding box center [370, 507] width 27 height 12
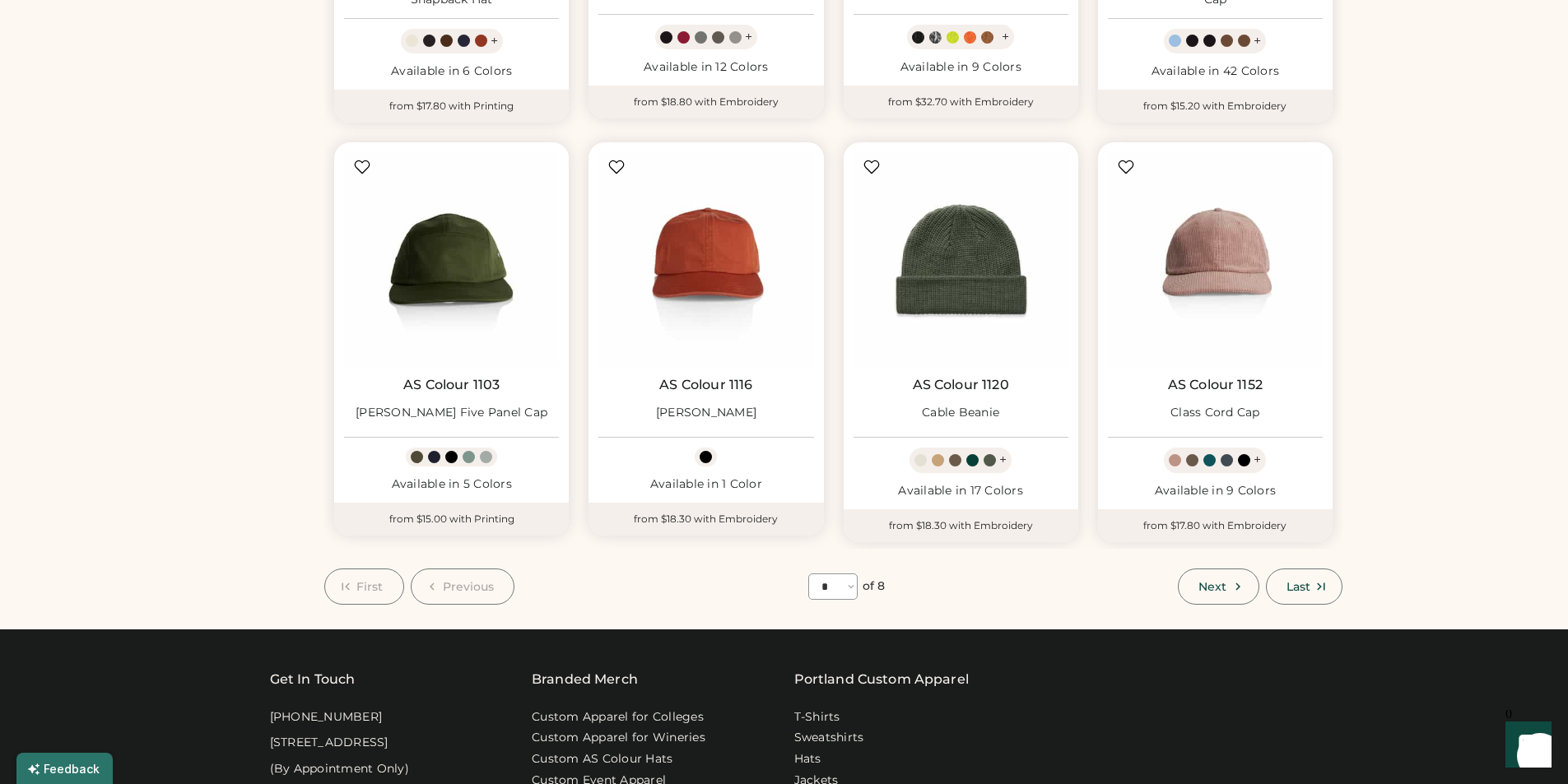
scroll to position [906, 0]
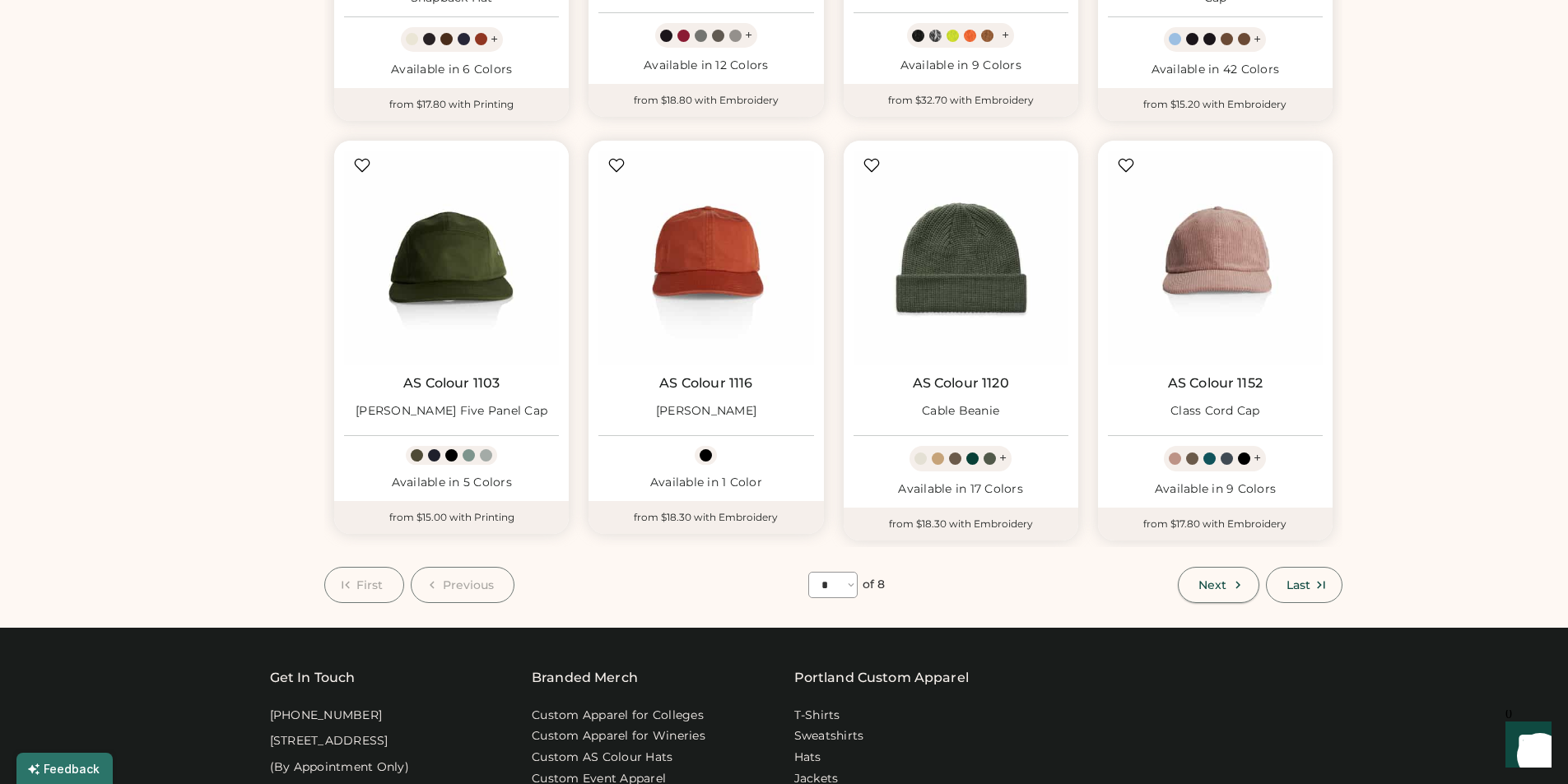
click at [1224, 586] on span "Next" at bounding box center [1212, 585] width 28 height 12
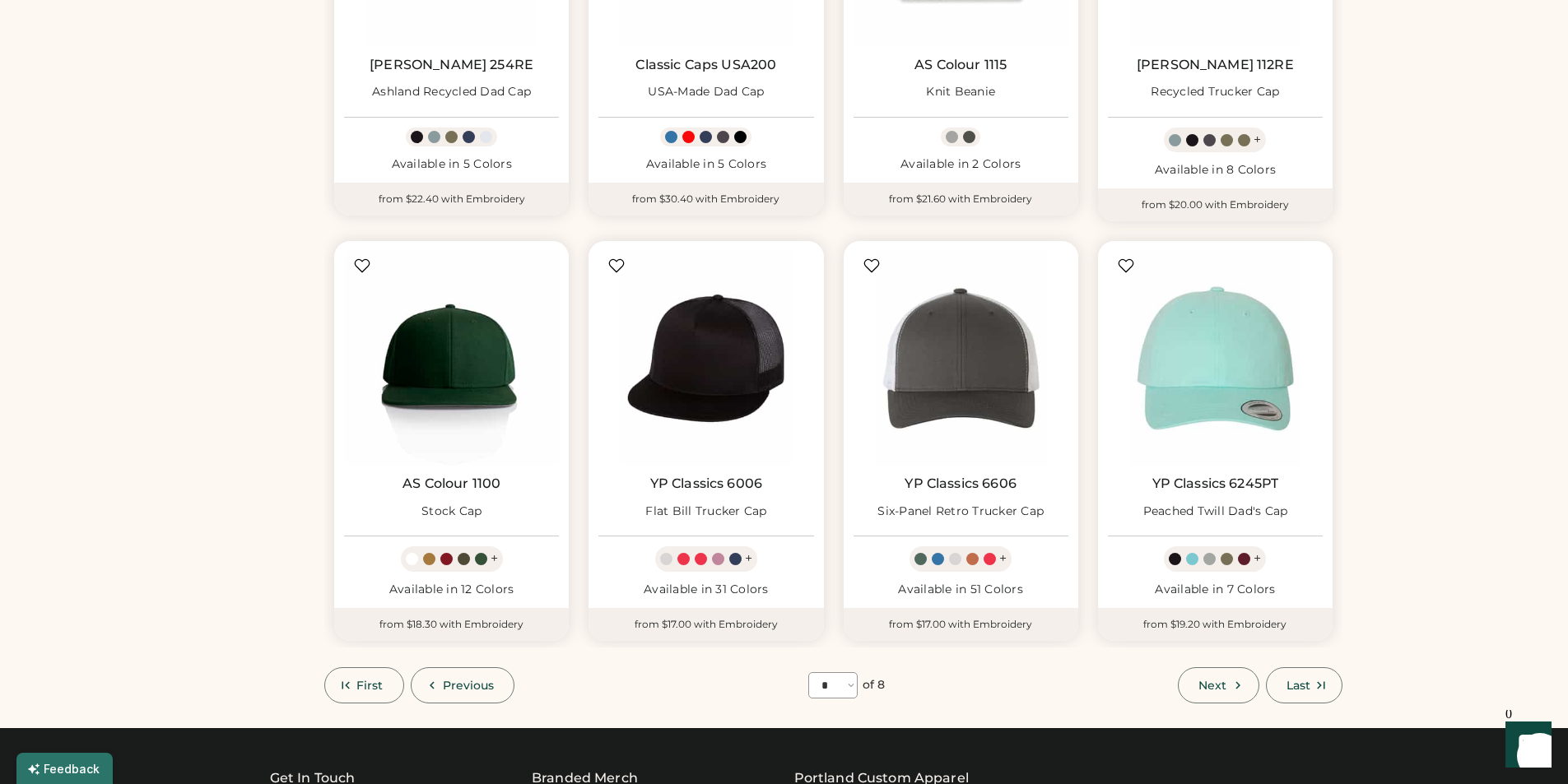
scroll to position [812, 0]
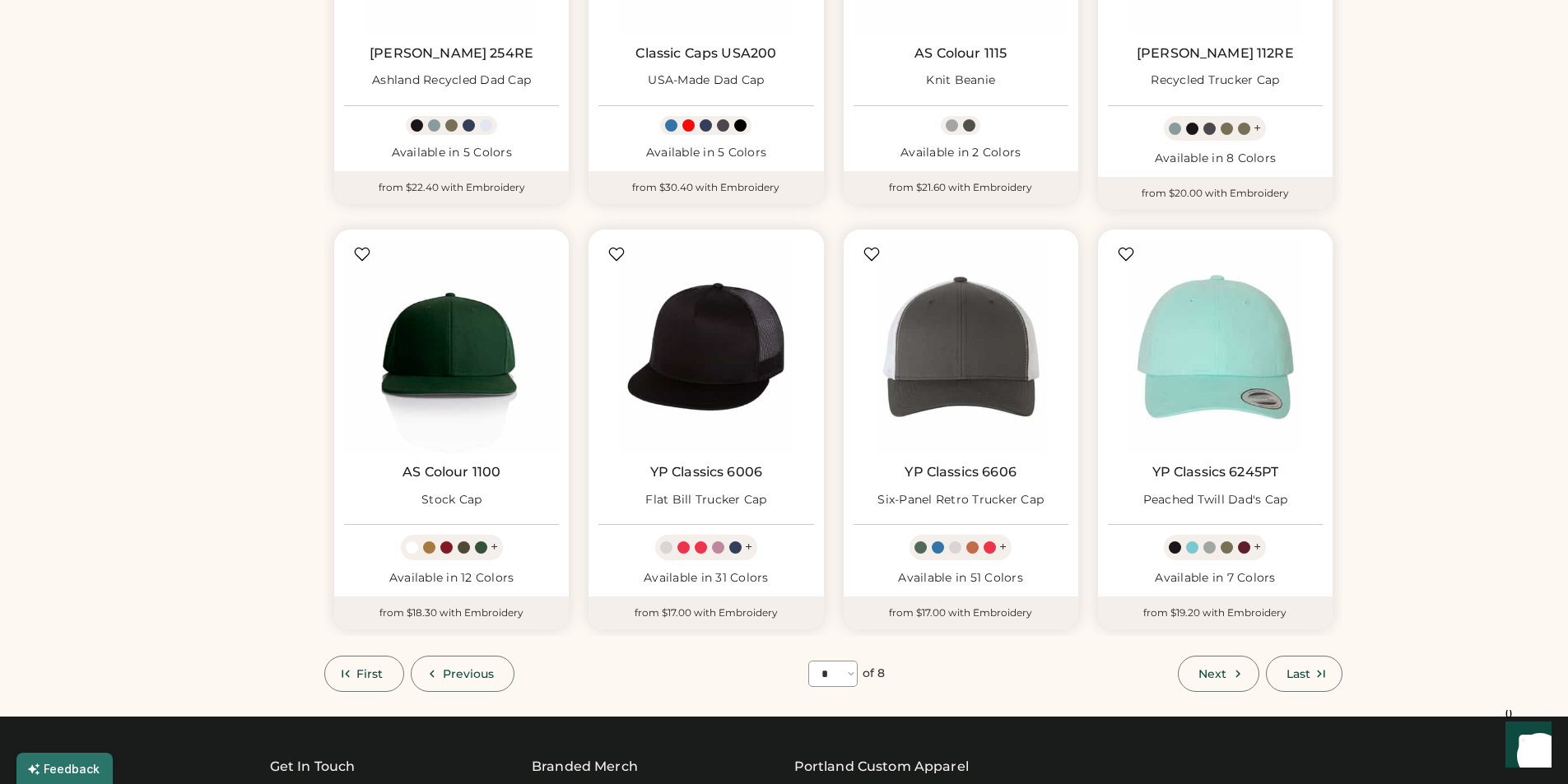
click at [1235, 672] on icon at bounding box center [1238, 674] width 14 height 14
select select "*"
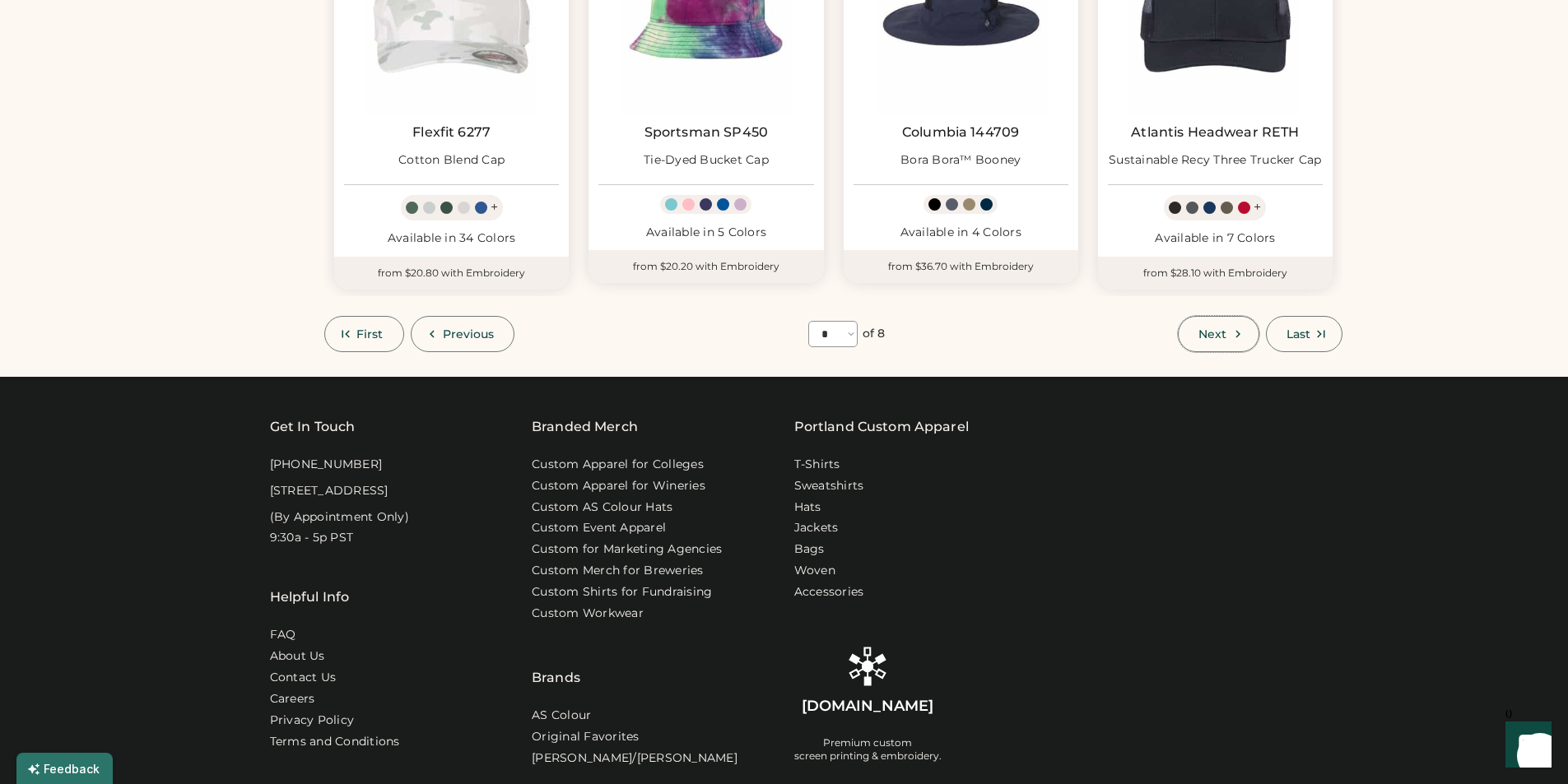
scroll to position [1536, 0]
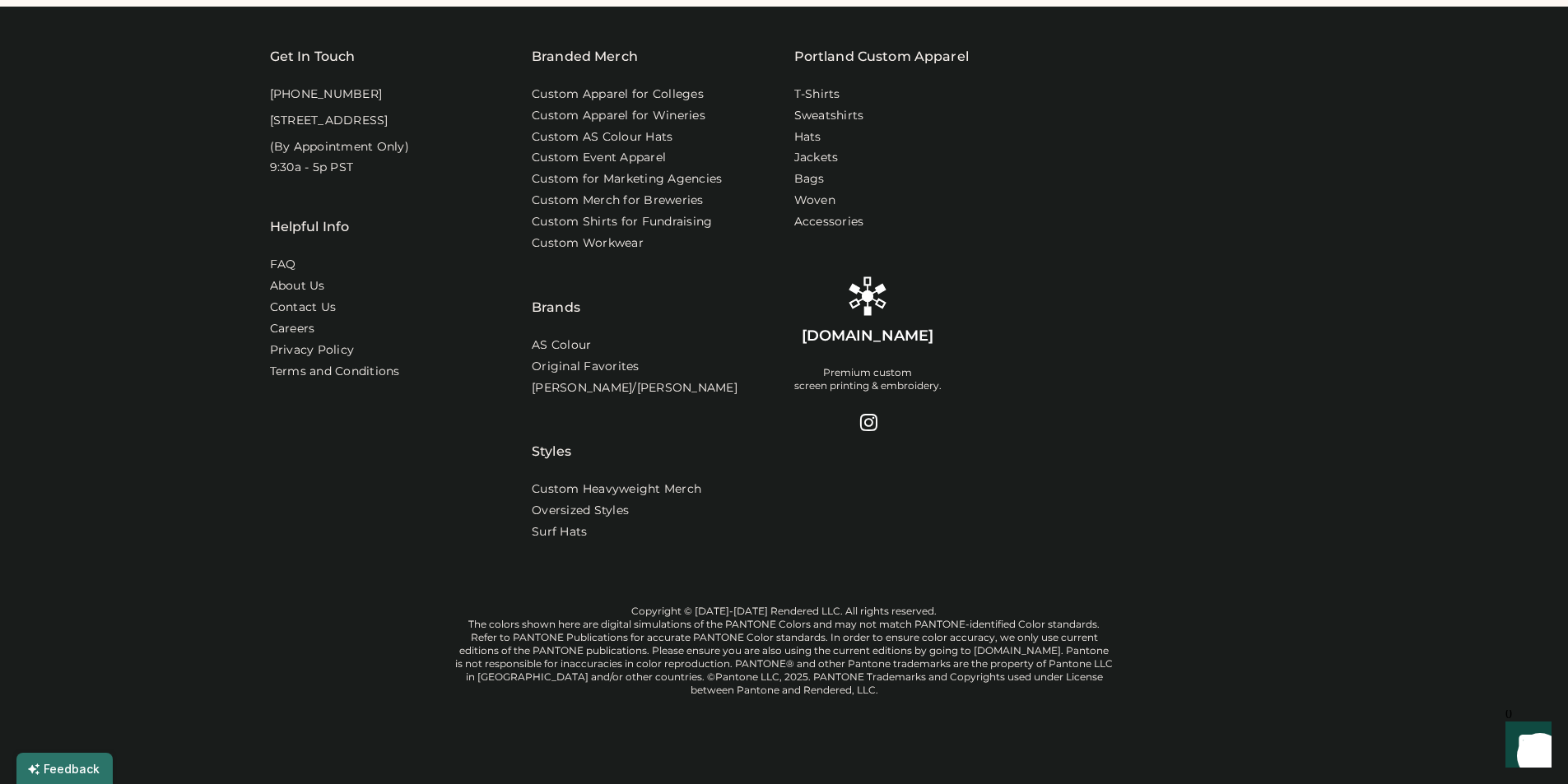
drag, startPoint x: 389, startPoint y: 122, endPoint x: 265, endPoint y: 104, distance: 125.3
click at [265, 104] on div "Get In Touch [PHONE_NUMBER] [STREET_ADDRESS] (By Appointment Only) 9:30a - 5p P…" at bounding box center [784, 395] width 1568 height 778
click at [389, 113] on div "[STREET_ADDRESS]" at bounding box center [329, 121] width 119 height 16
drag, startPoint x: 392, startPoint y: 122, endPoint x: 267, endPoint y: 106, distance: 126.0
click at [267, 106] on div "Get In Touch [PHONE_NUMBER] [STREET_ADDRESS] (By Appointment Only) 9:30a - 5p P…" at bounding box center [784, 395] width 1568 height 778
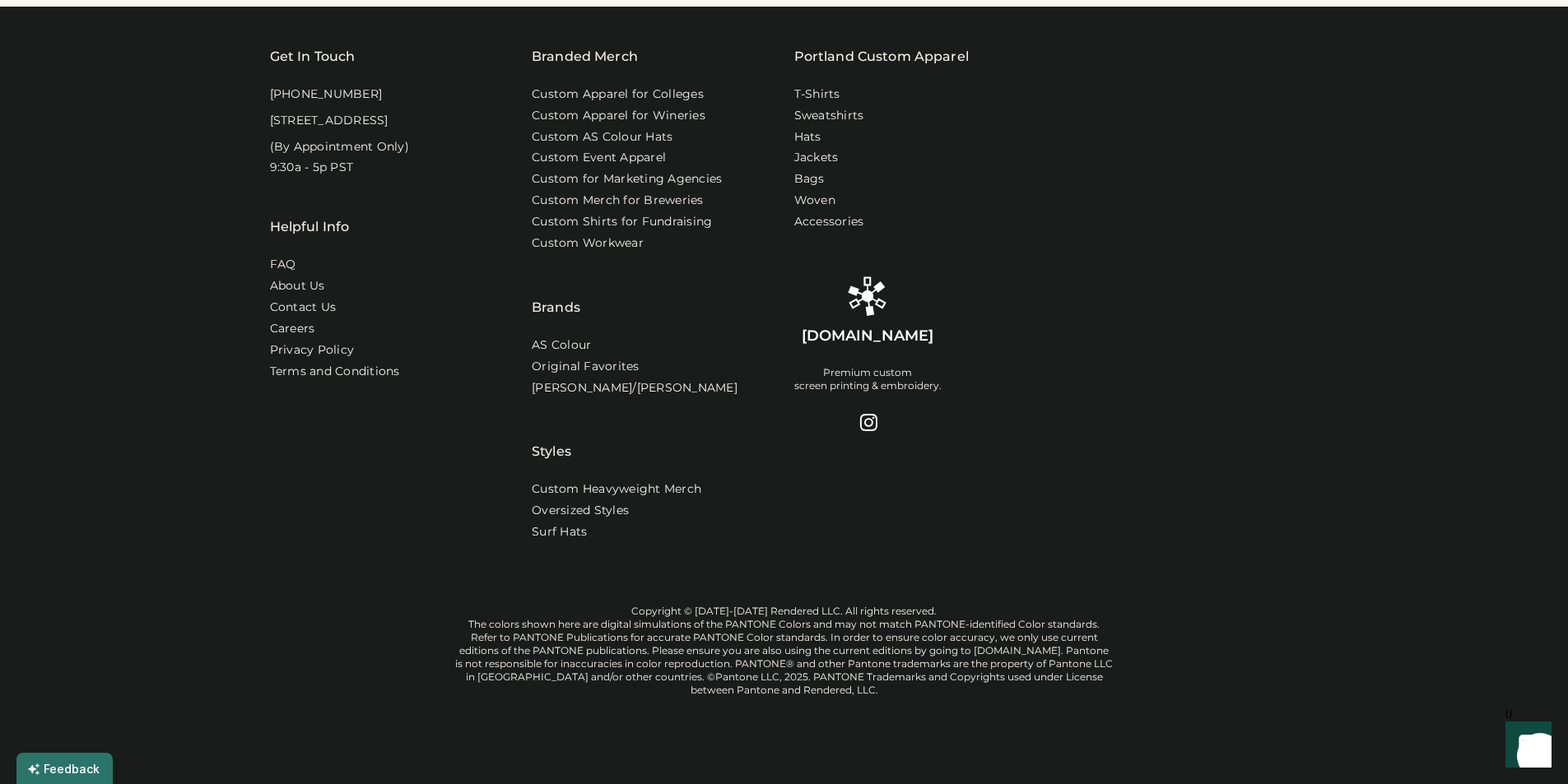
click at [376, 84] on div "Get In Touch [PHONE_NUMBER] [STREET_ADDRESS] (By Appointment Only) 9:30a - 5p P…" at bounding box center [392, 231] width 243 height 370
click at [378, 124] on div "[STREET_ADDRESS]" at bounding box center [329, 121] width 119 height 16
drag, startPoint x: 270, startPoint y: 106, endPoint x: 380, endPoint y: 120, distance: 110.9
click at [380, 120] on div "[STREET_ADDRESS]" at bounding box center [329, 121] width 119 height 16
click at [389, 122] on div "[STREET_ADDRESS]" at bounding box center [329, 121] width 119 height 16
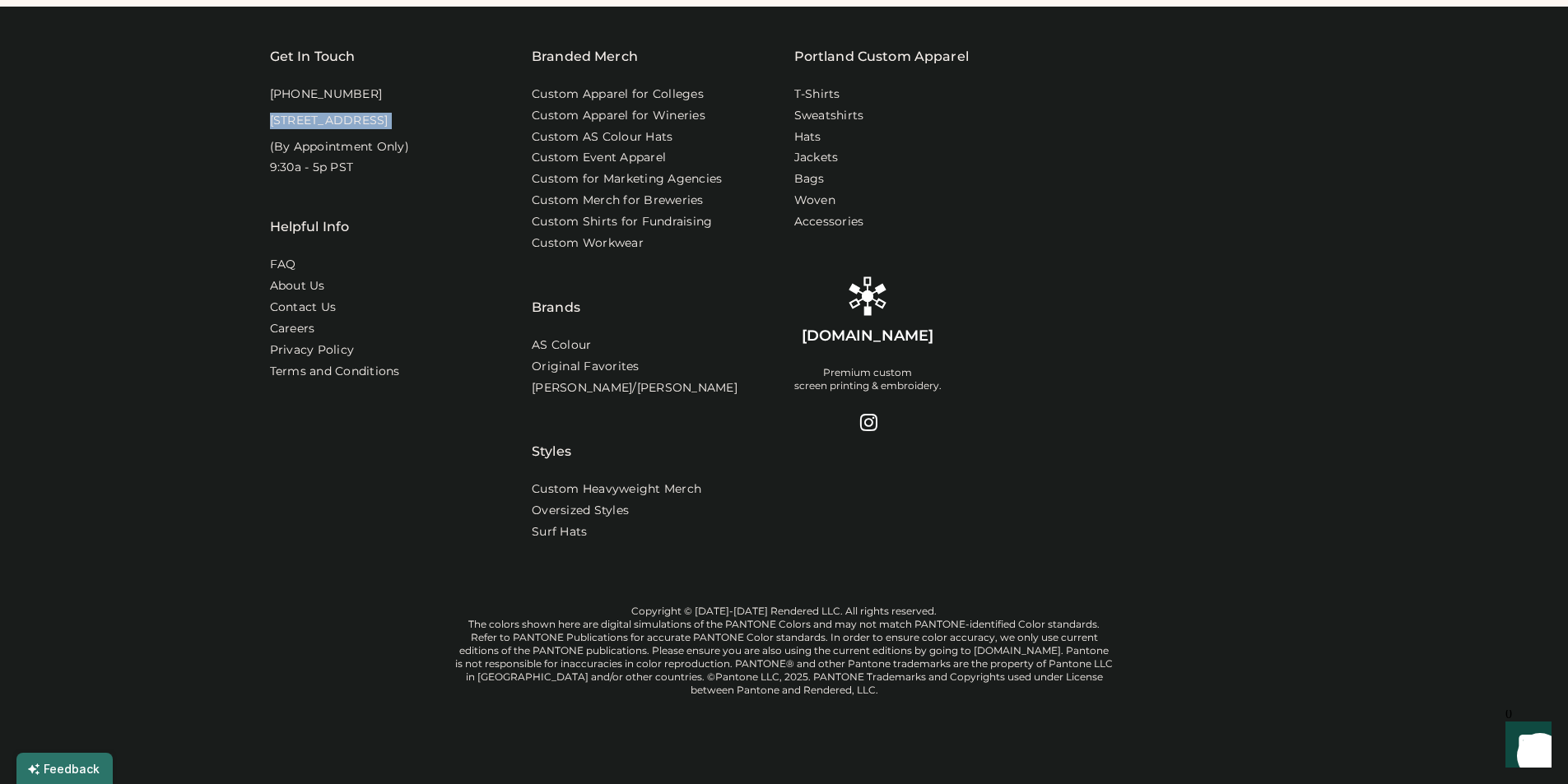
drag, startPoint x: 392, startPoint y: 122, endPoint x: 255, endPoint y: 113, distance: 137.3
click at [255, 113] on div "Get In Touch [PHONE_NUMBER] [STREET_ADDRESS] (By Appointment Only) 9:30a - 5p P…" at bounding box center [784, 395] width 1568 height 778
